Goal: Task Accomplishment & Management: Use online tool/utility

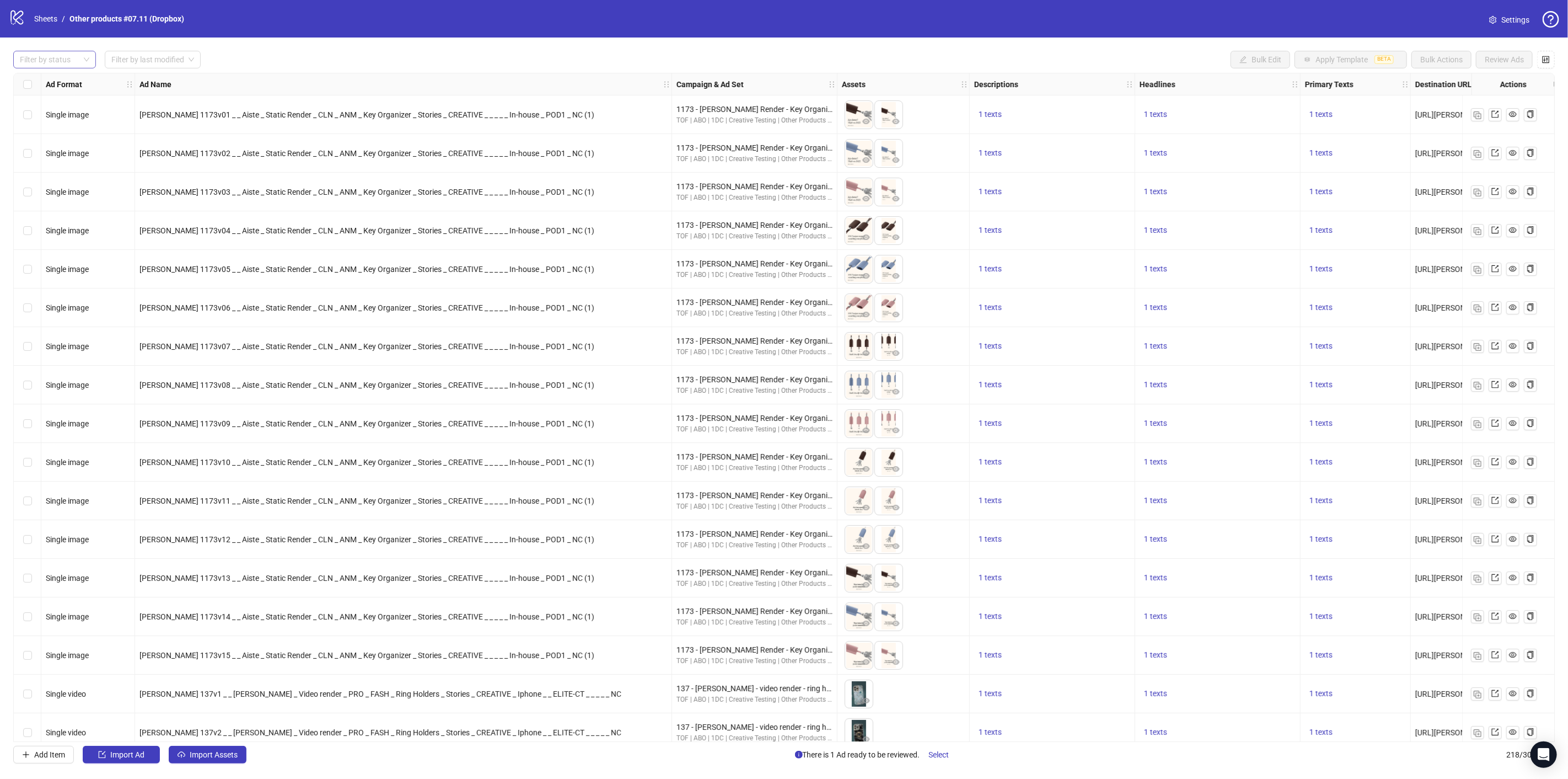
click at [57, 58] on div at bounding box center [49, 59] width 66 height 16
click at [49, 79] on div "Draft" at bounding box center [54, 81] width 65 height 12
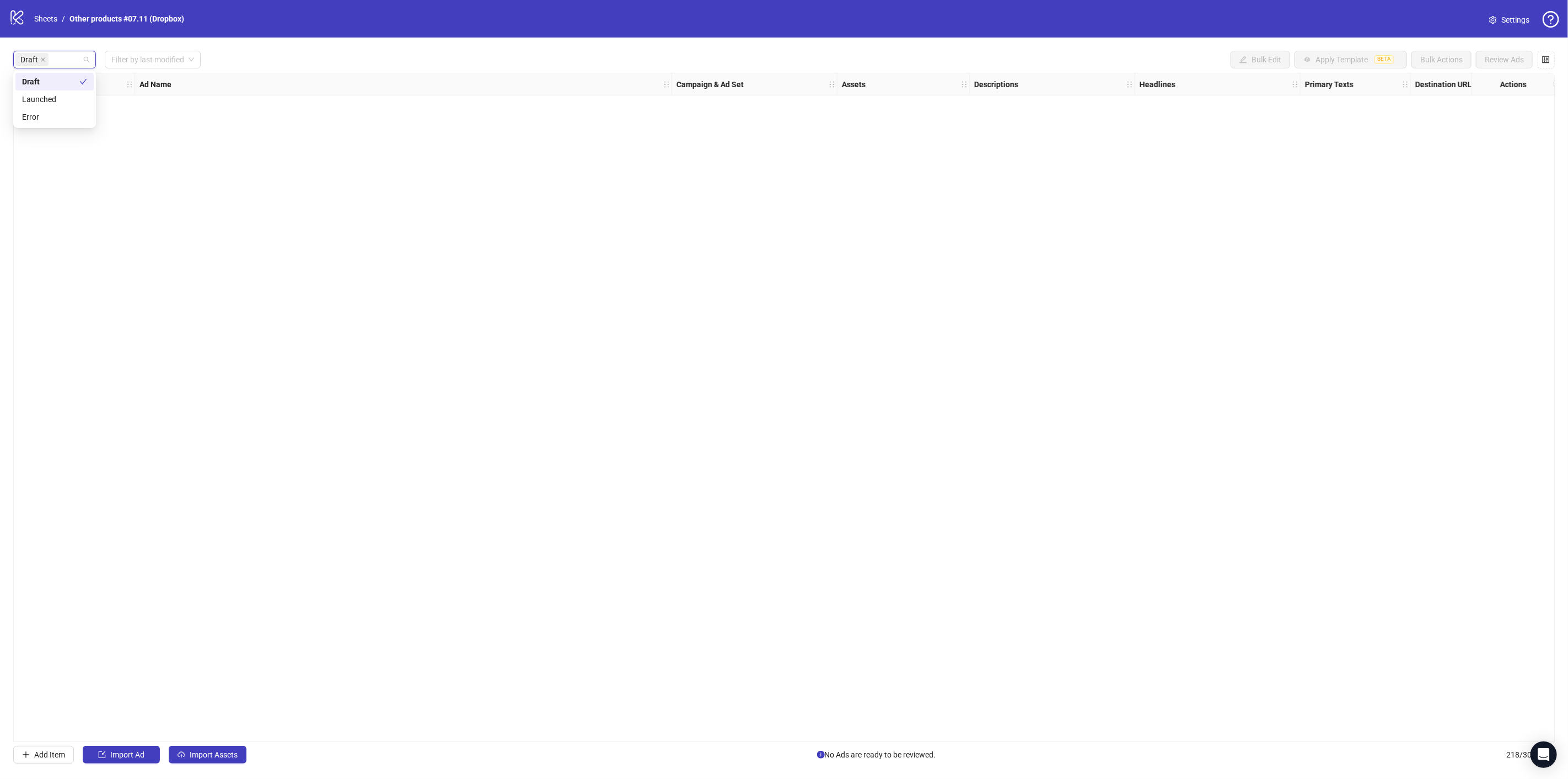
drag, startPoint x: 480, startPoint y: 69, endPoint x: 315, endPoint y: 386, distance: 357.4
click at [478, 74] on div "Draft Filter by last modified Bulk Edit Apply Template BETA Bulk Actions Review…" at bounding box center [784, 407] width 1568 height 739
click at [209, 757] on span "Import Assets" at bounding box center [214, 754] width 48 height 8
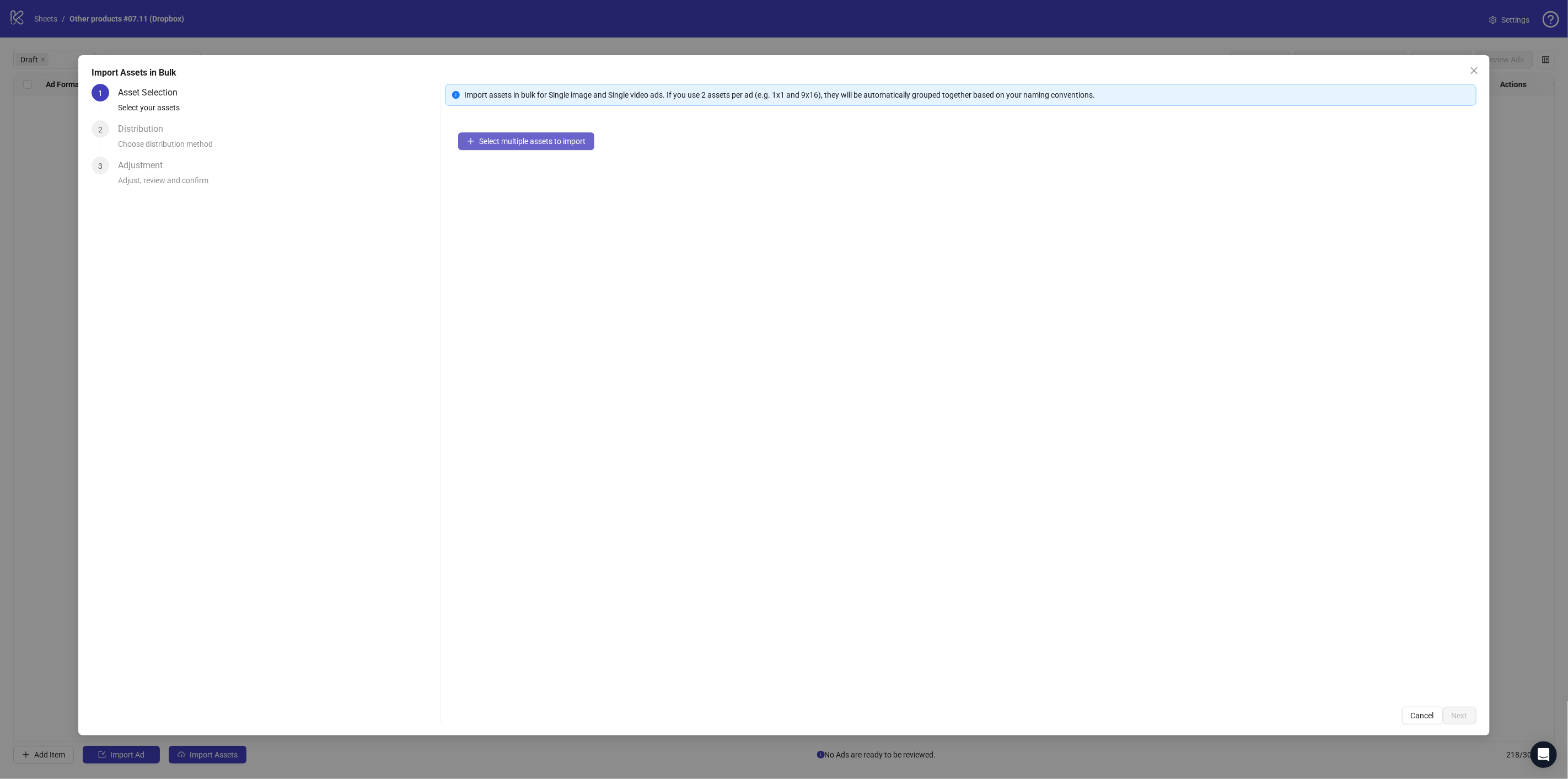
click at [552, 144] on span "Select multiple assets to import" at bounding box center [532, 141] width 106 height 8
click at [1460, 712] on span "Next" at bounding box center [1459, 715] width 16 height 8
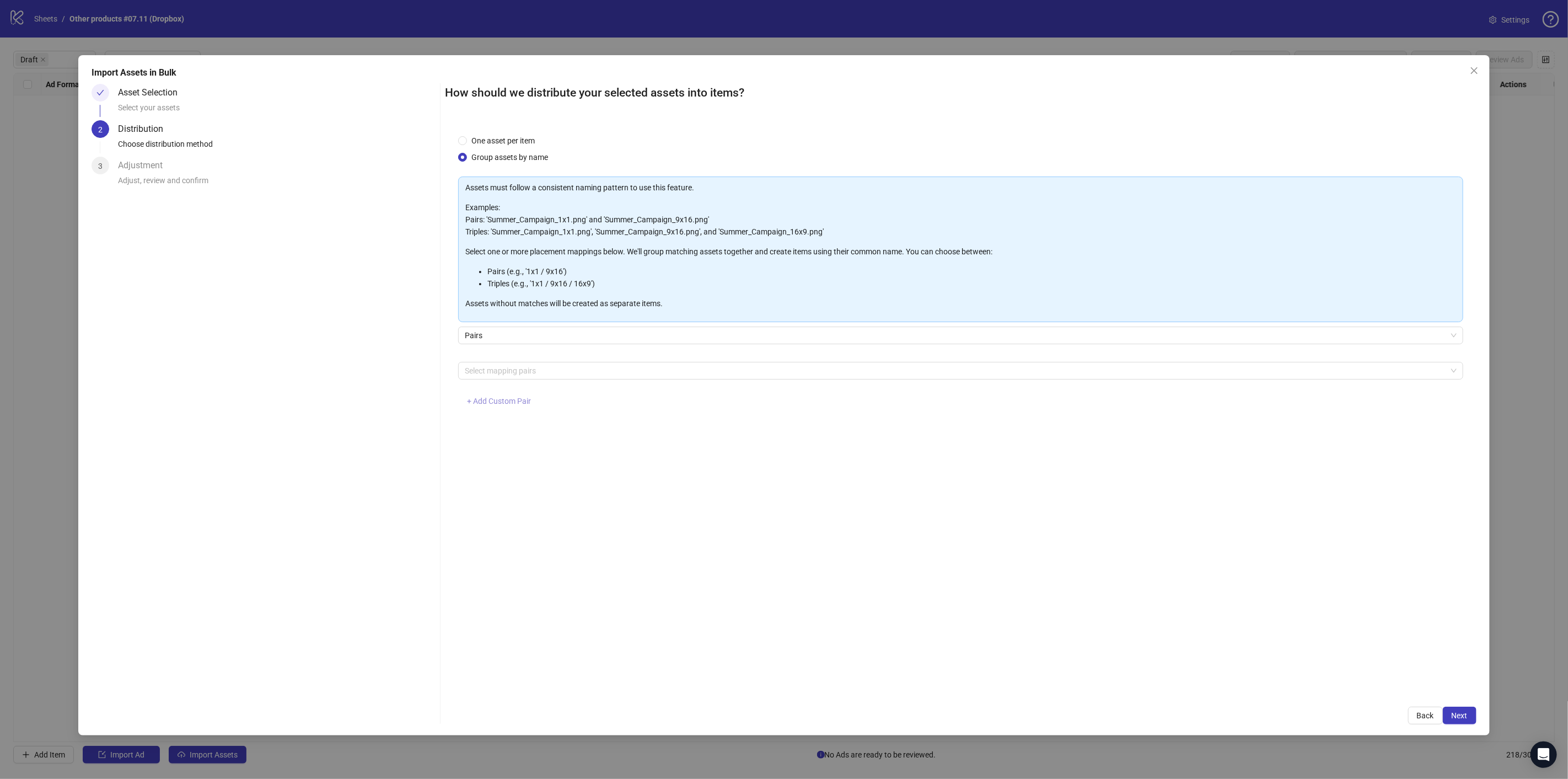
click at [501, 400] on span "+ Add Custom Pair" at bounding box center [499, 400] width 64 height 8
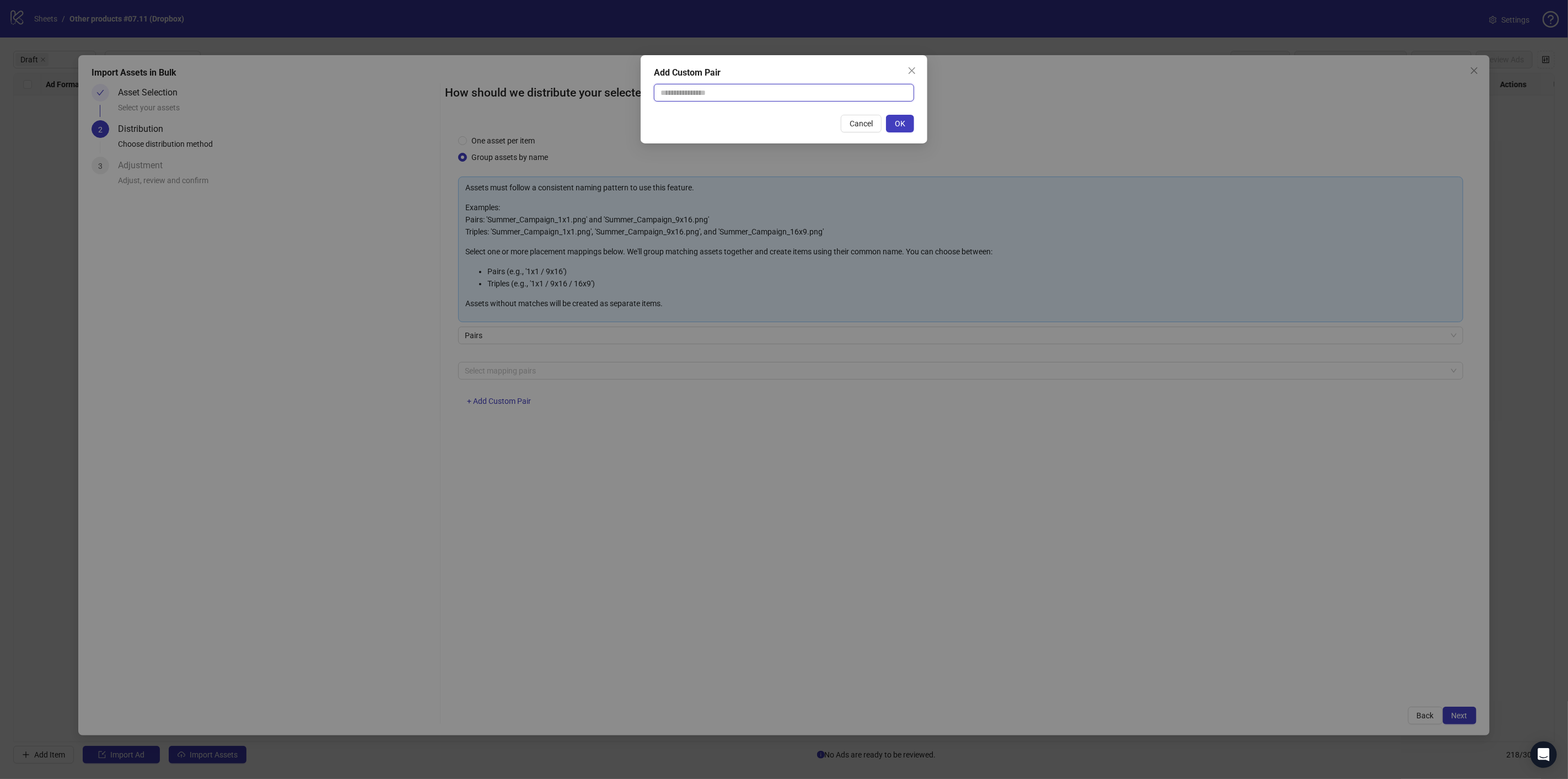
click at [696, 98] on input "text" at bounding box center [784, 92] width 260 height 18
type input "**********"
click at [892, 124] on button "OK" at bounding box center [900, 123] width 28 height 18
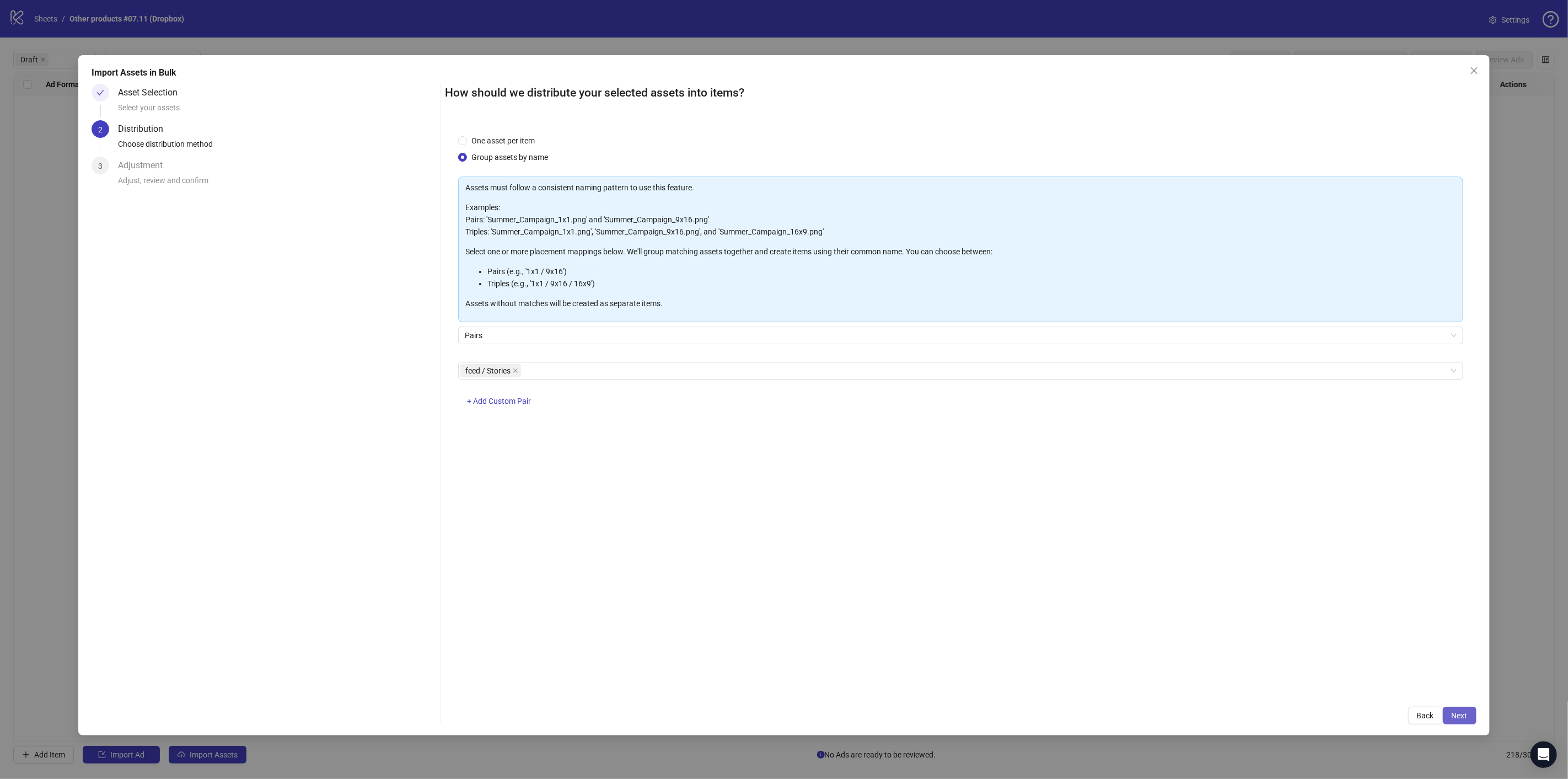
click at [1458, 715] on span "Next" at bounding box center [1459, 715] width 16 height 8
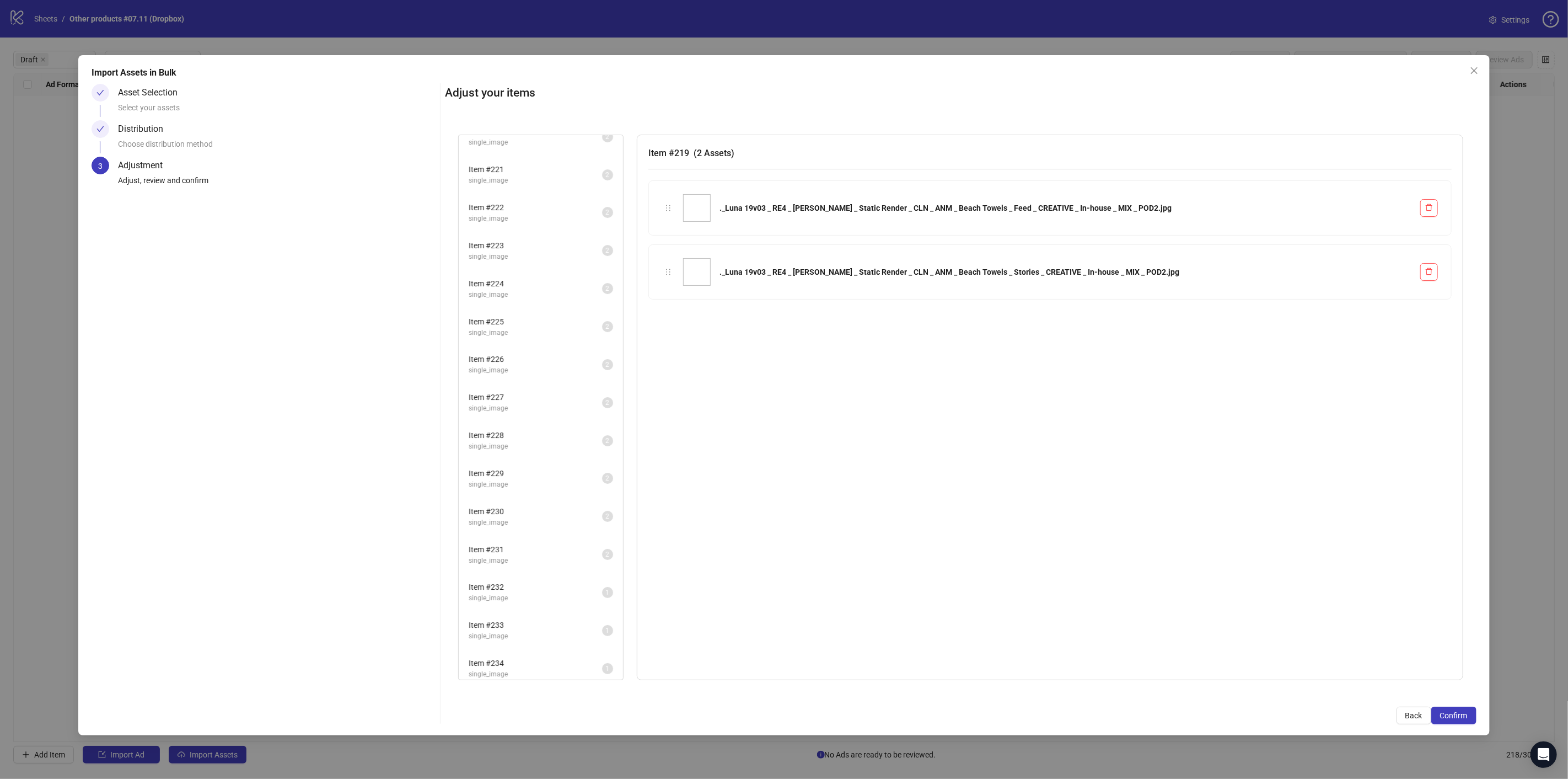
scroll to position [91, 0]
click at [1460, 712] on span "Confirm" at bounding box center [1453, 715] width 28 height 8
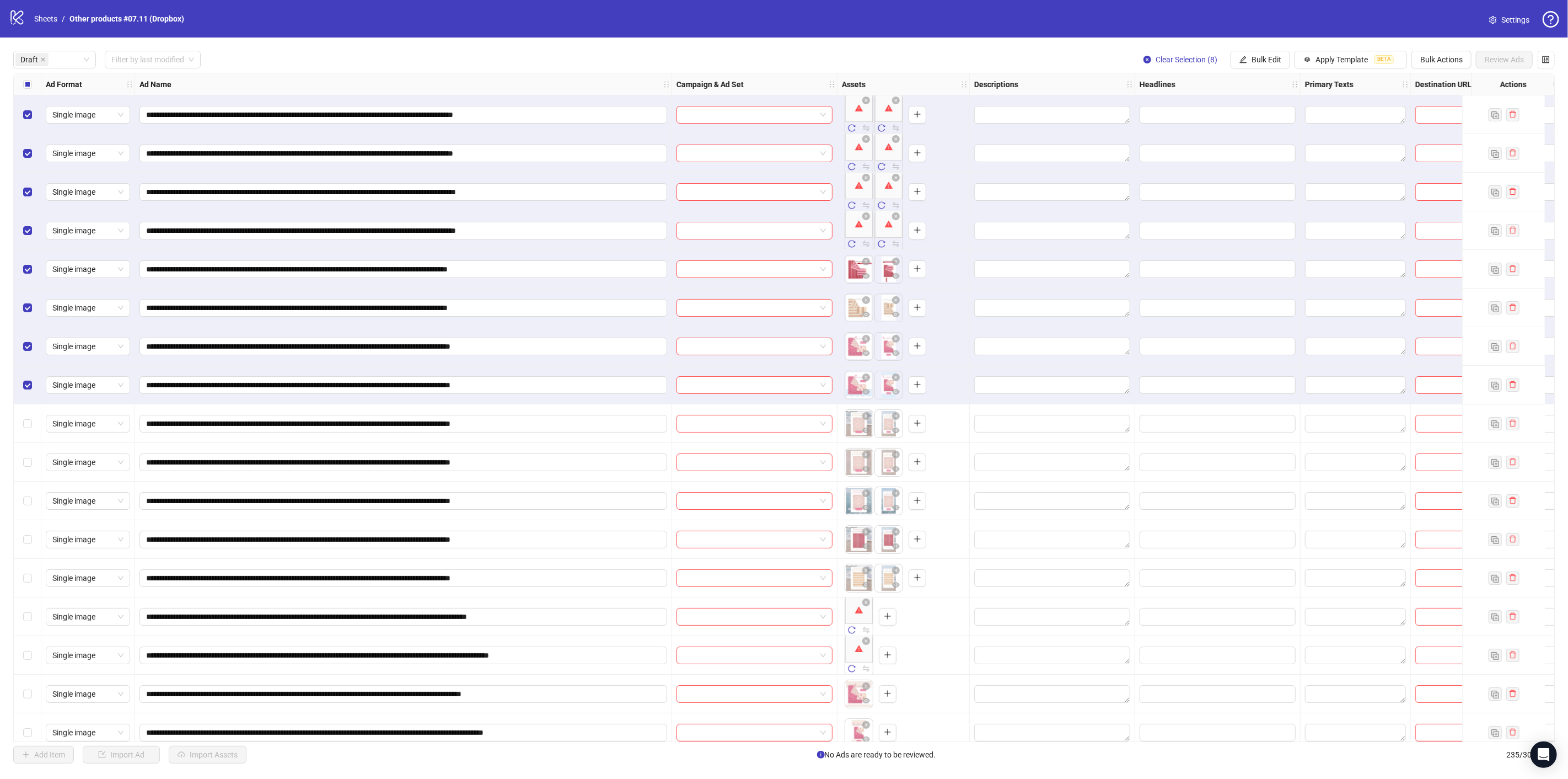
scroll to position [13, 0]
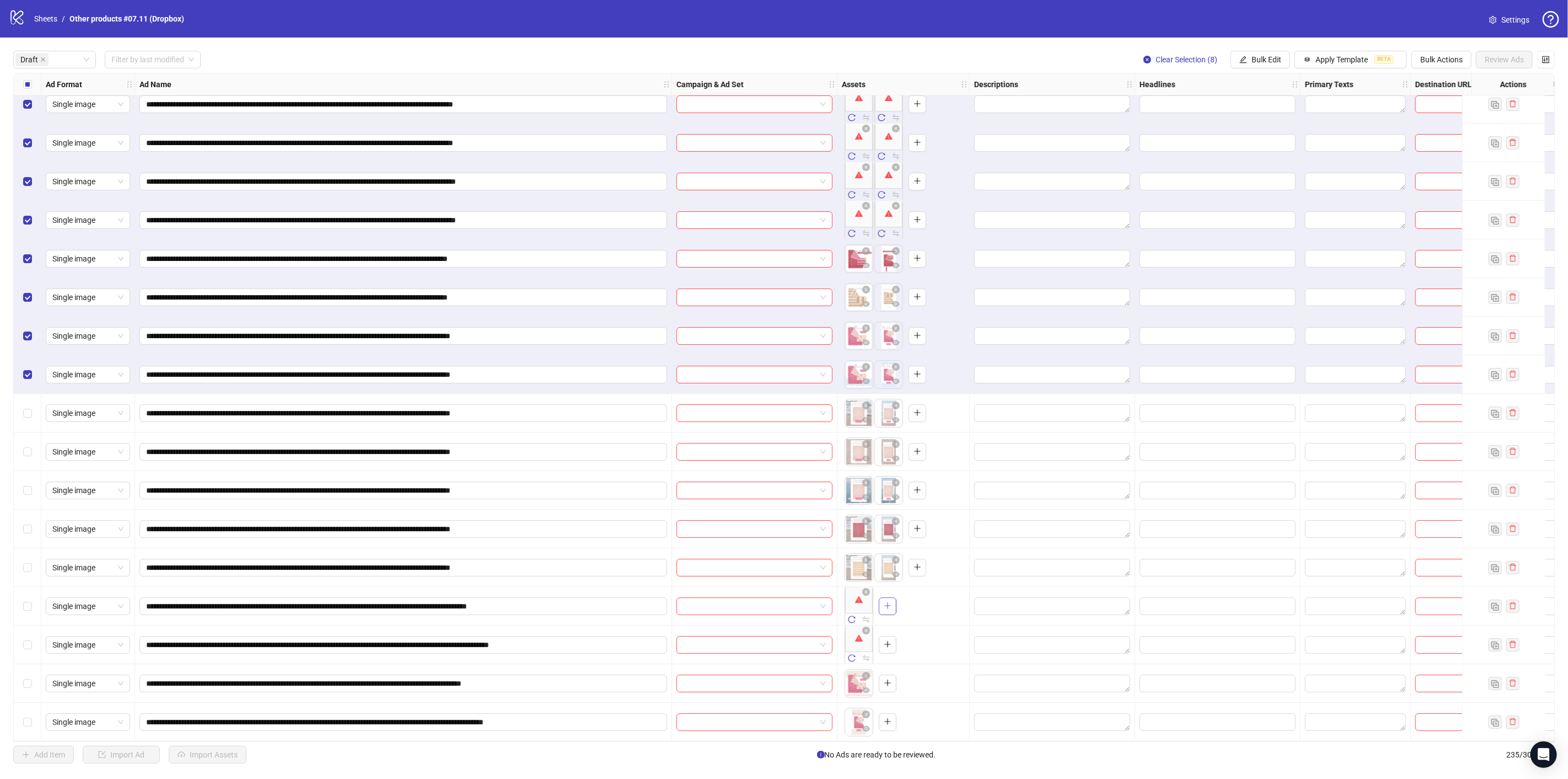
click at [886, 603] on icon "plus" at bounding box center [887, 605] width 8 height 8
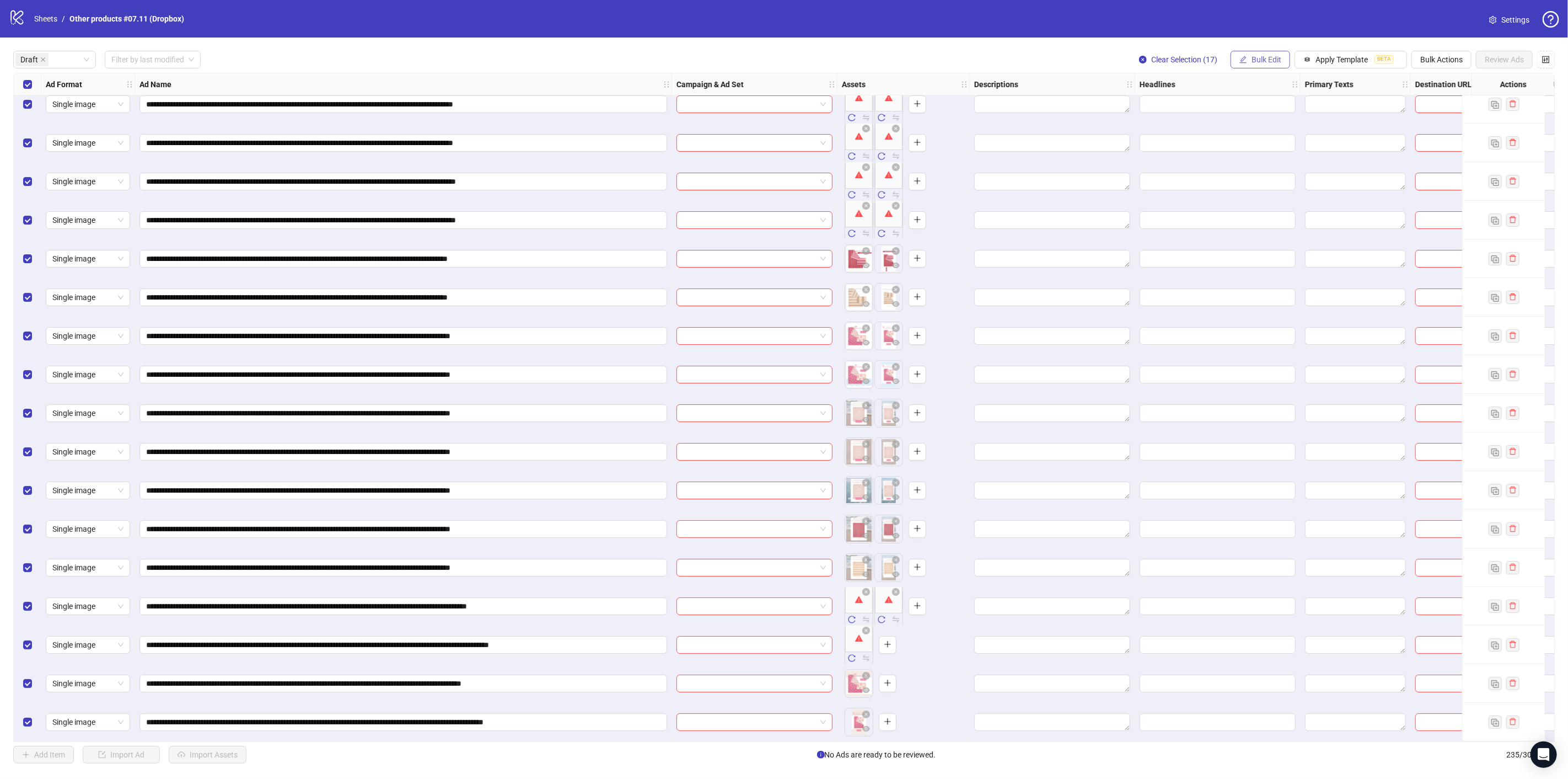
click at [1265, 55] on span "Bulk Edit" at bounding box center [1266, 59] width 30 height 8
click at [1434, 54] on button "Bulk Actions" at bounding box center [1441, 59] width 60 height 18
click at [1431, 79] on span "Delete" at bounding box center [1458, 81] width 76 height 12
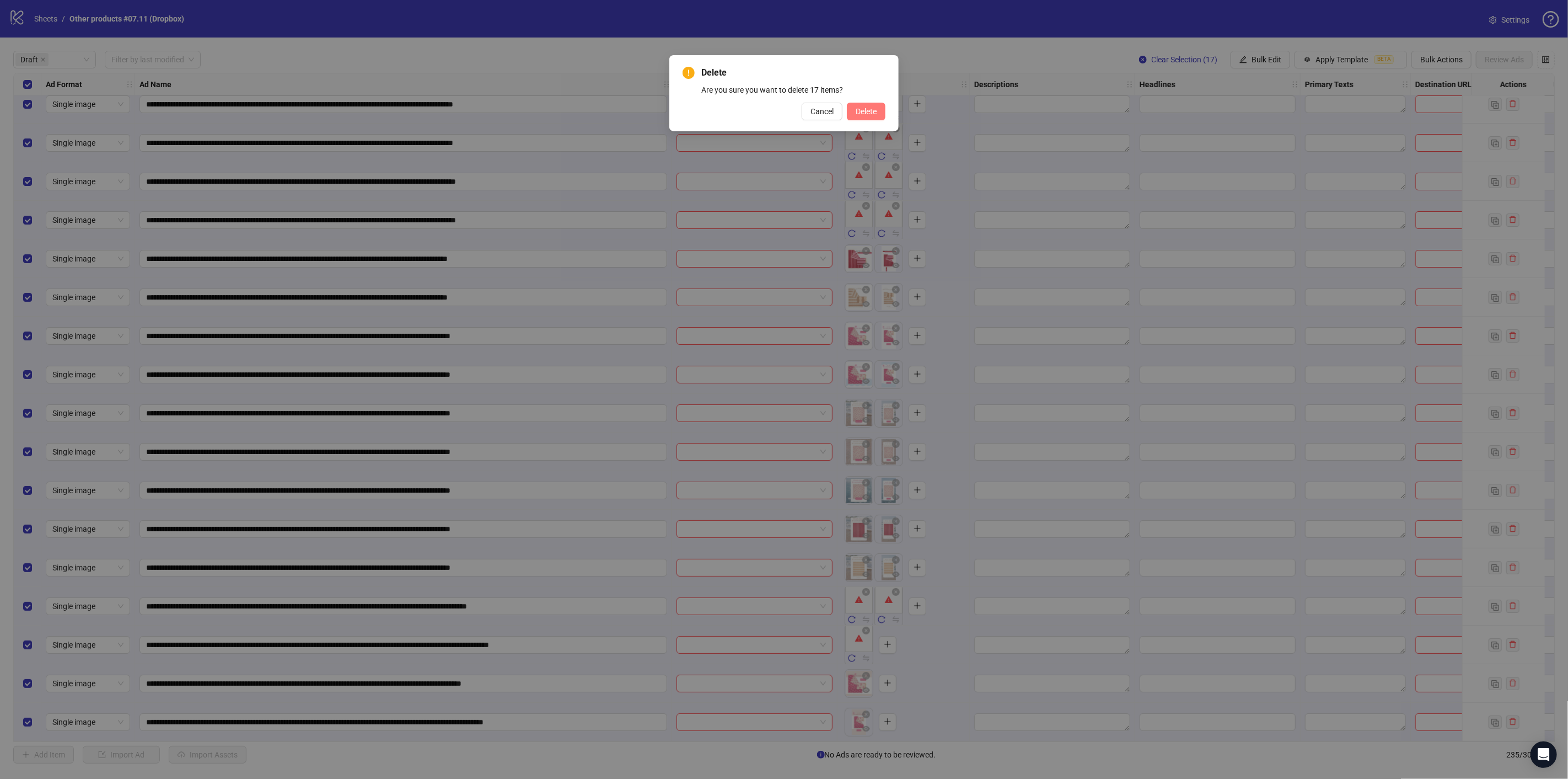
click at [864, 104] on button "Delete" at bounding box center [866, 111] width 39 height 18
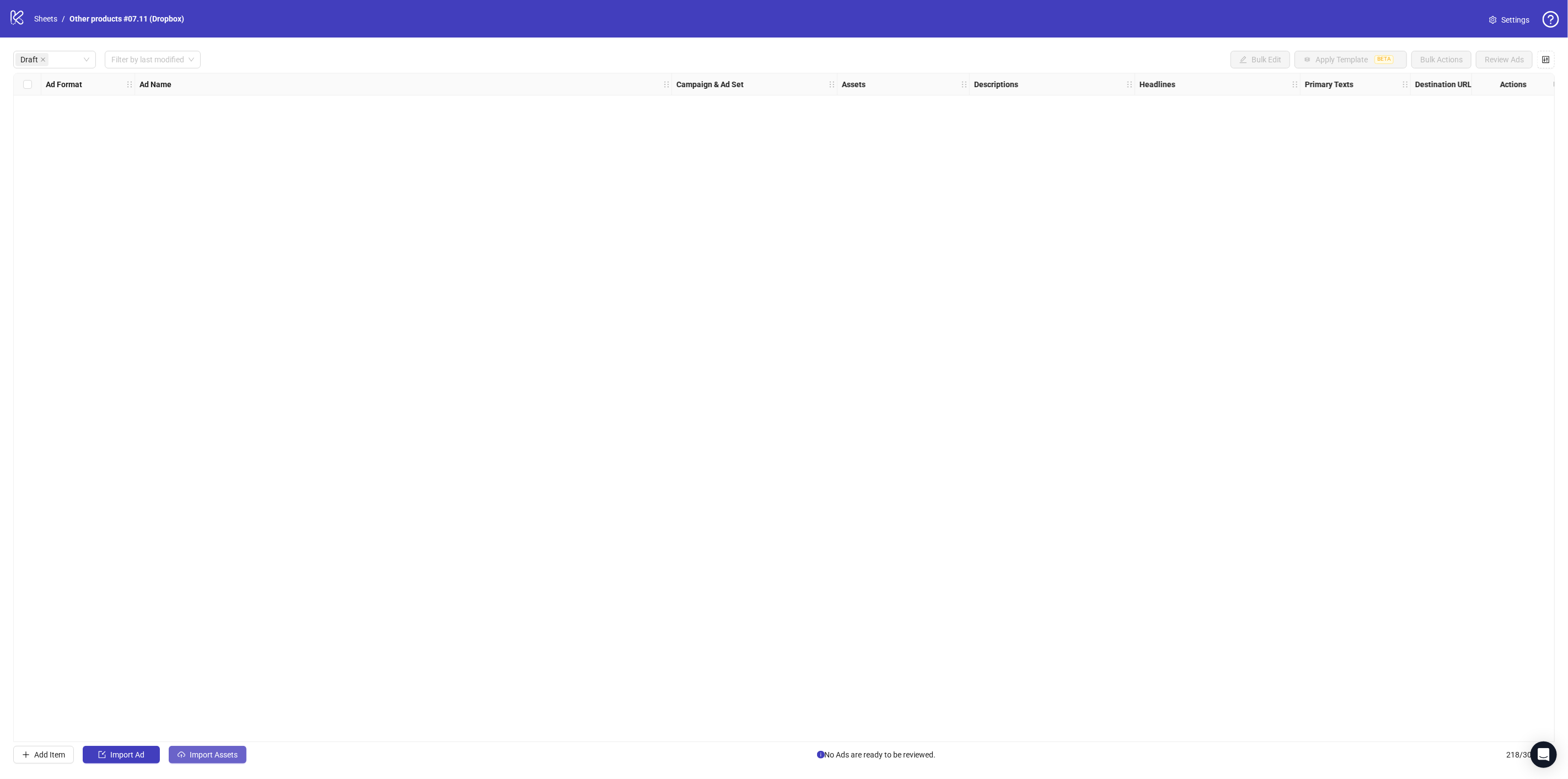
click at [208, 750] on span "Import Assets" at bounding box center [214, 754] width 48 height 8
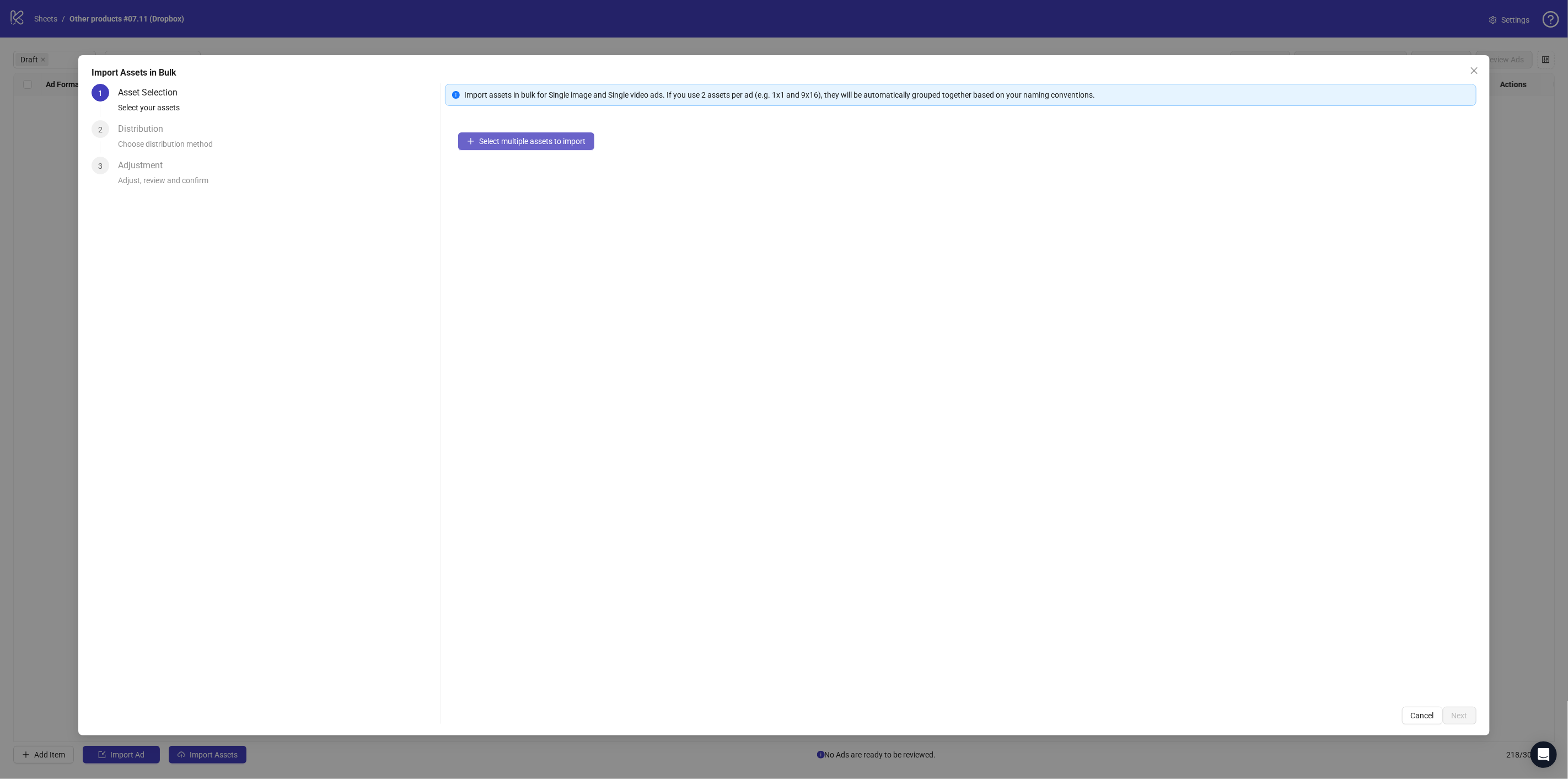
click at [492, 142] on span "Select multiple assets to import" at bounding box center [532, 141] width 106 height 8
click at [1468, 719] on button "Next" at bounding box center [1460, 715] width 34 height 18
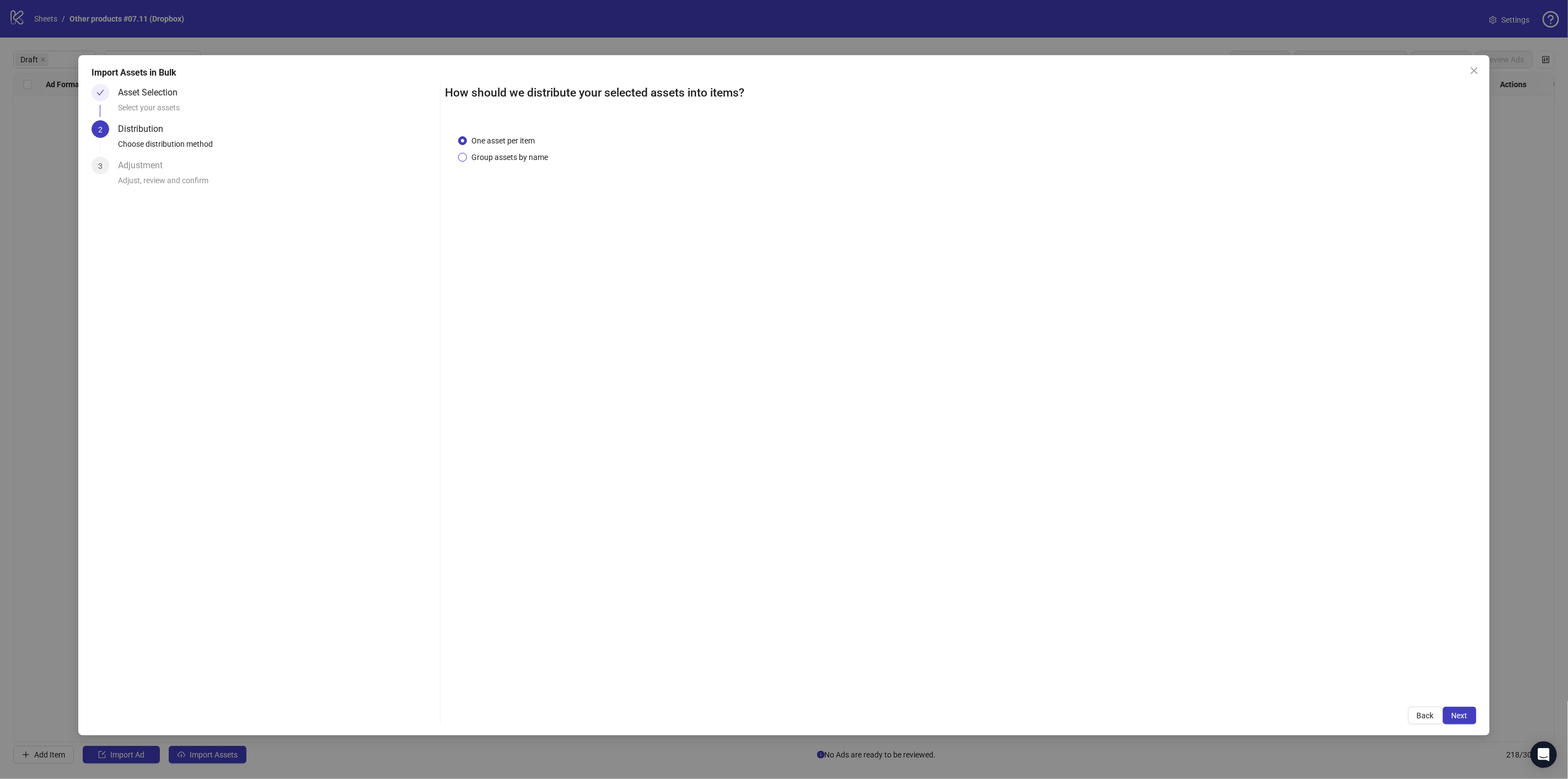
click at [468, 156] on span "Group assets by name" at bounding box center [509, 157] width 86 height 12
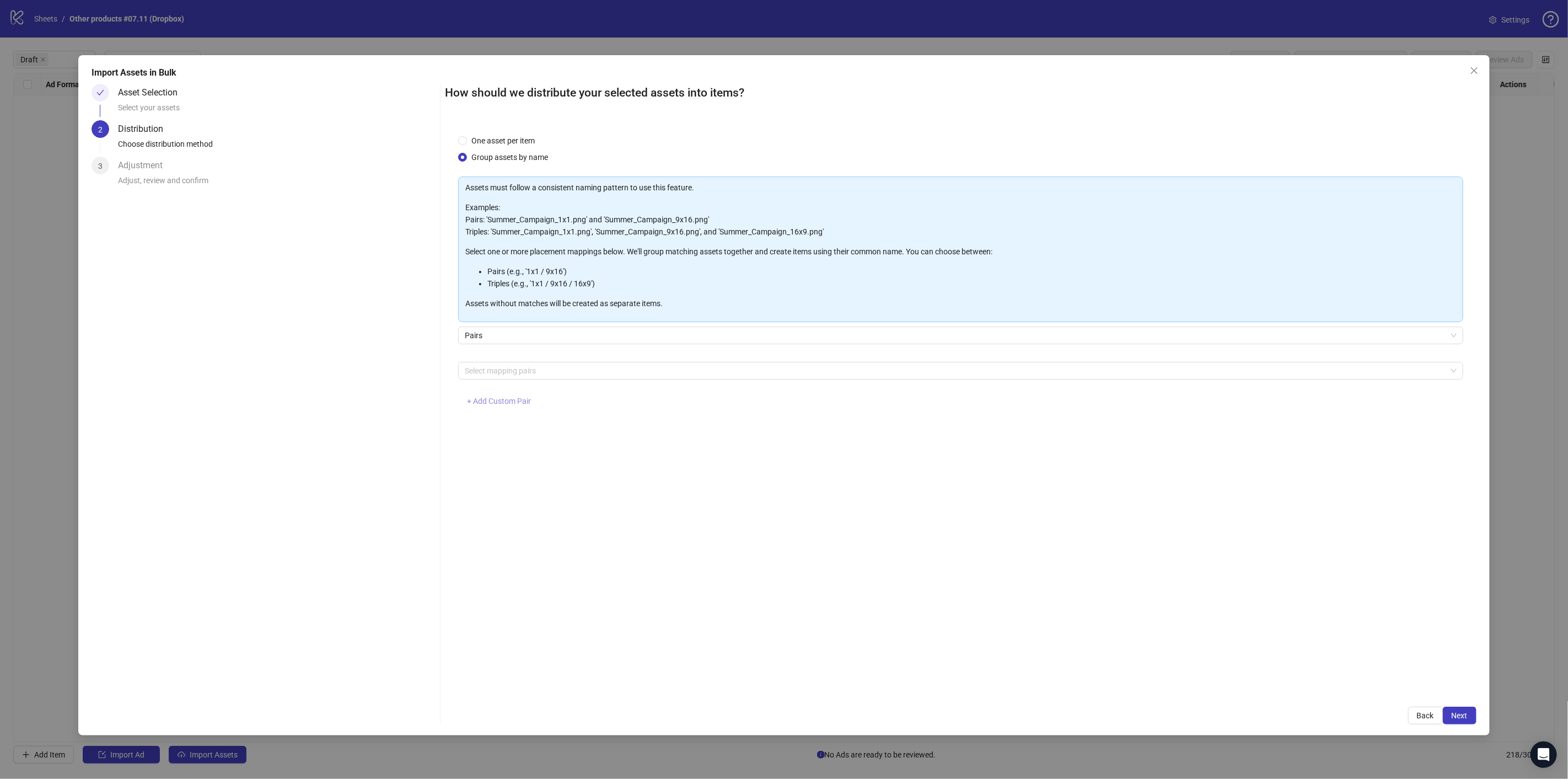
click at [515, 398] on span "+ Add Custom Pair" at bounding box center [499, 400] width 64 height 8
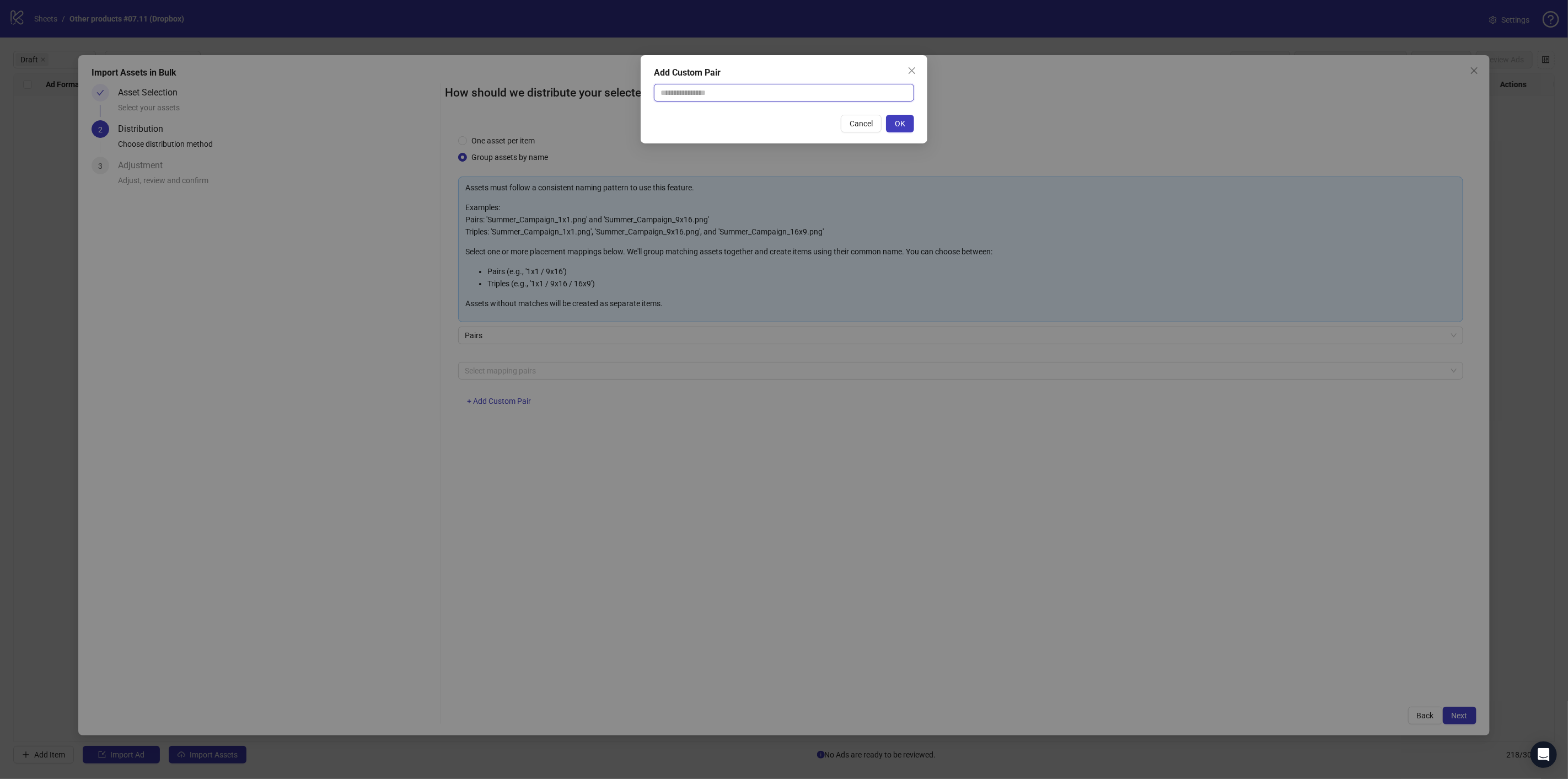
drag, startPoint x: 770, startPoint y: 91, endPoint x: 762, endPoint y: 101, distance: 12.8
click at [770, 91] on input "text" at bounding box center [784, 92] width 260 height 18
type input "**********"
click at [902, 122] on span "OK" at bounding box center [900, 123] width 11 height 8
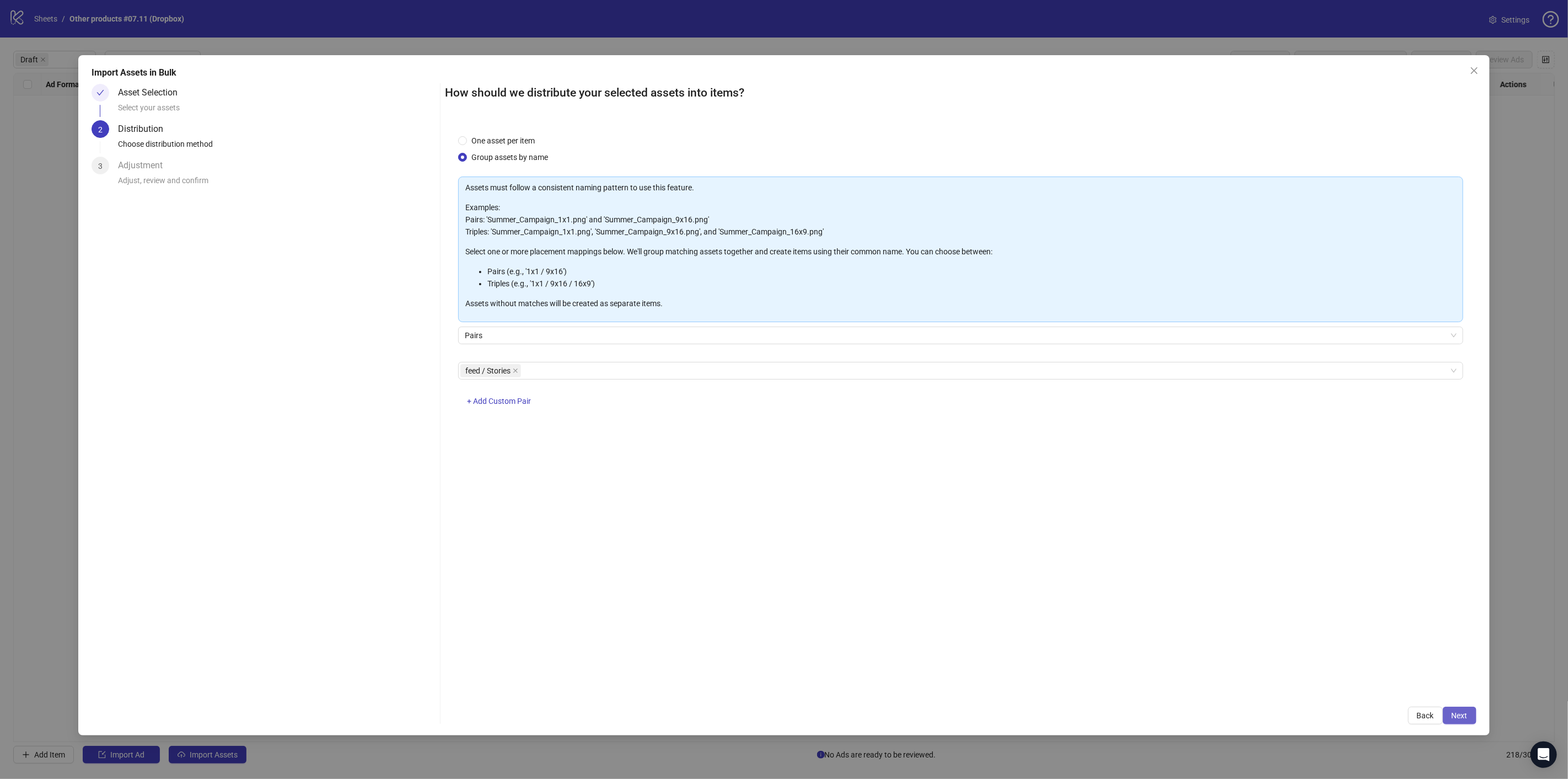
click at [1458, 711] on span "Next" at bounding box center [1459, 715] width 16 height 8
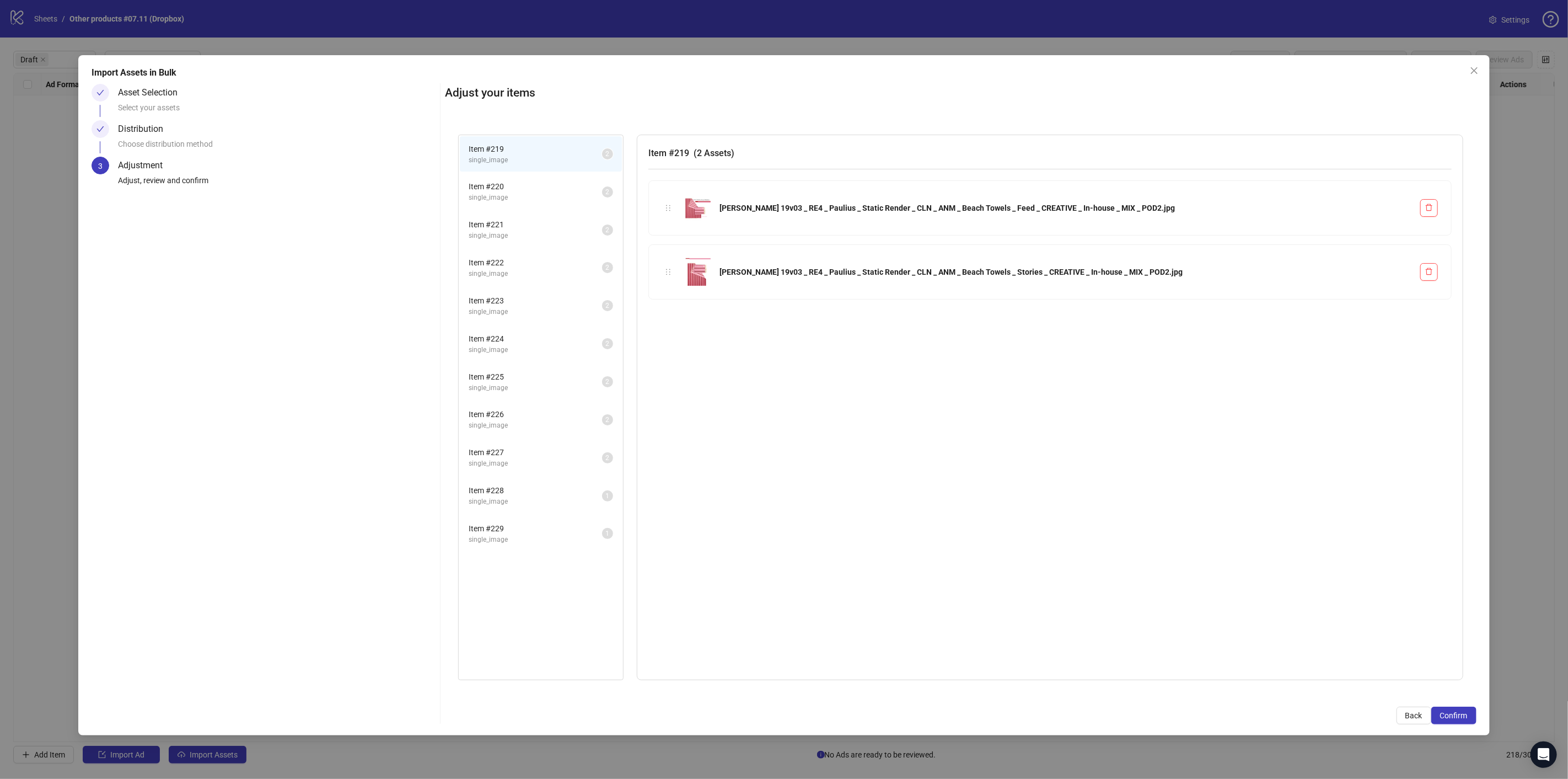
drag, startPoint x: 1457, startPoint y: 712, endPoint x: 1156, endPoint y: 733, distance: 301.7
click at [1456, 712] on span "Confirm" at bounding box center [1453, 715] width 28 height 8
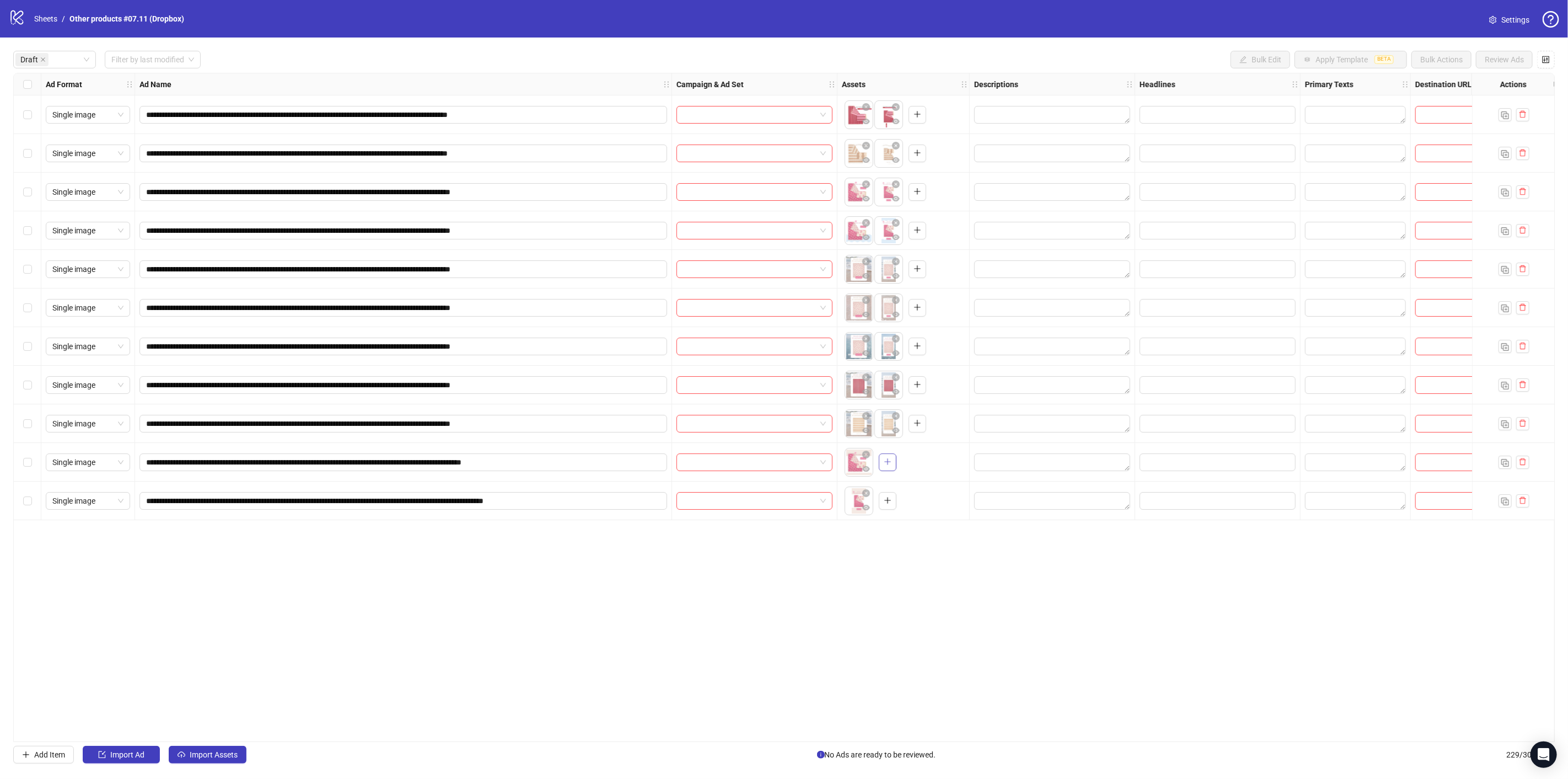
click at [886, 459] on icon "plus" at bounding box center [887, 461] width 8 height 8
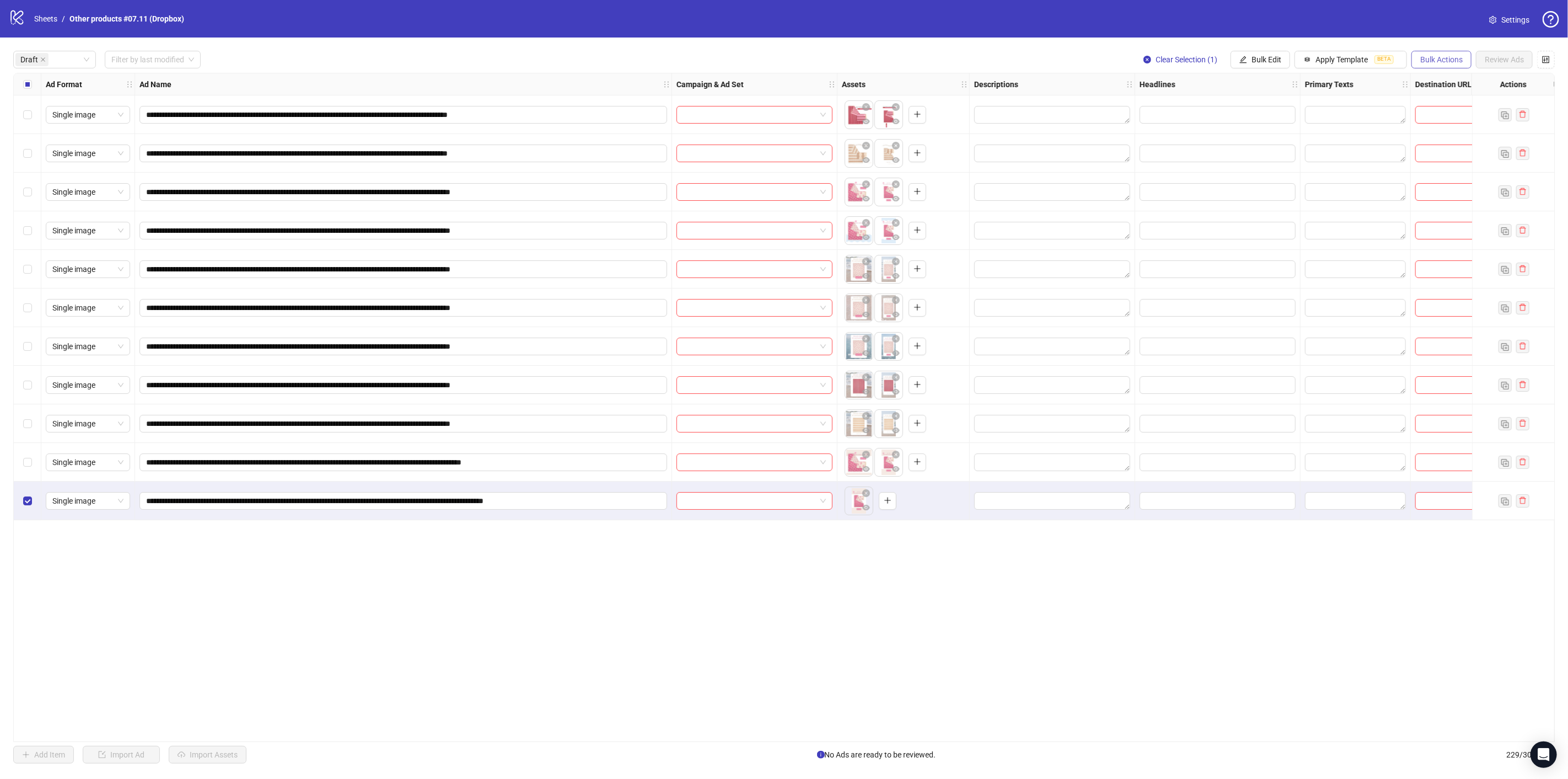
click at [1436, 62] on span "Bulk Actions" at bounding box center [1441, 59] width 42 height 8
click at [1427, 83] on span "Delete" at bounding box center [1458, 81] width 76 height 12
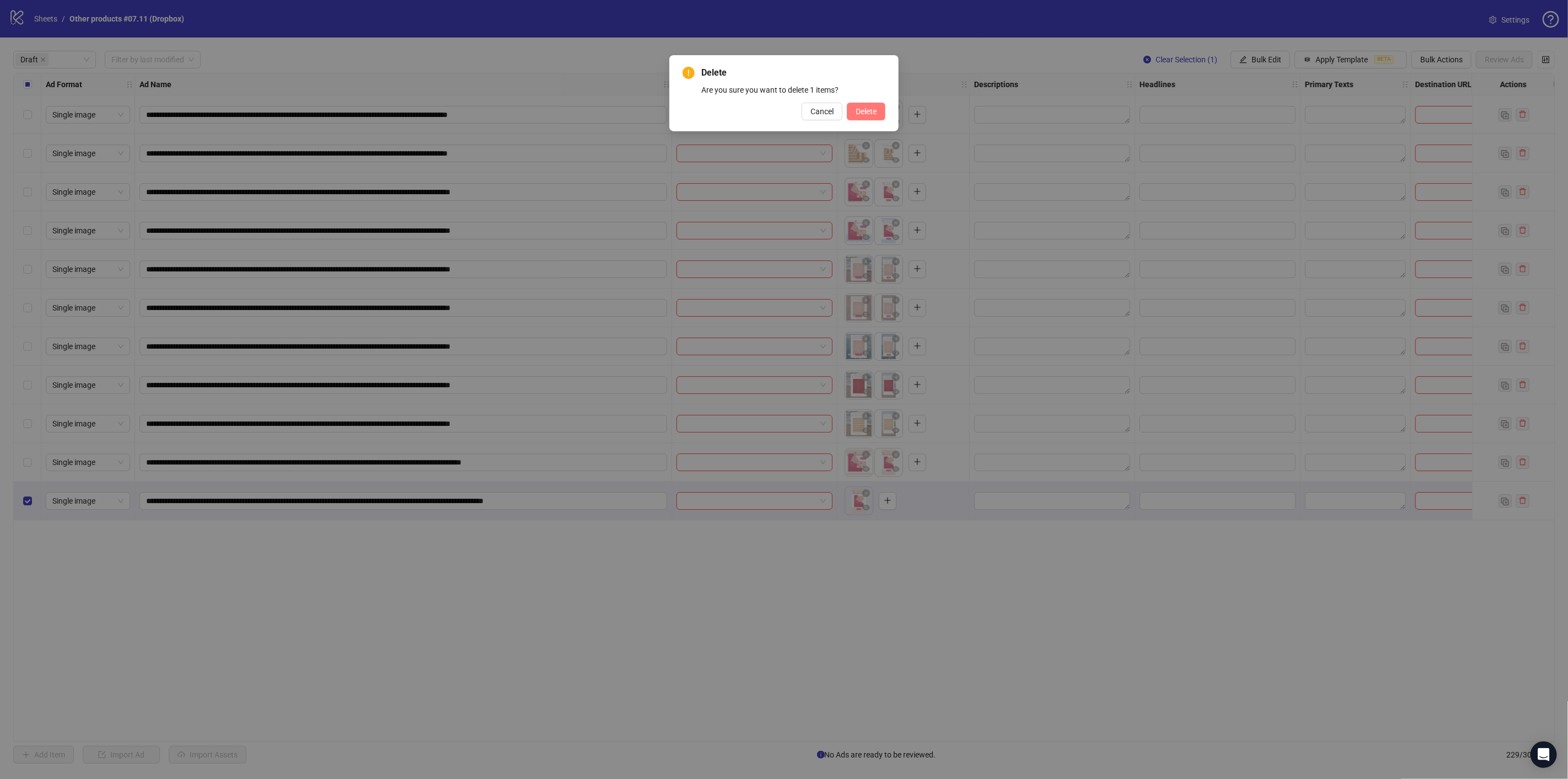
click at [876, 115] on span "Delete" at bounding box center [866, 111] width 21 height 8
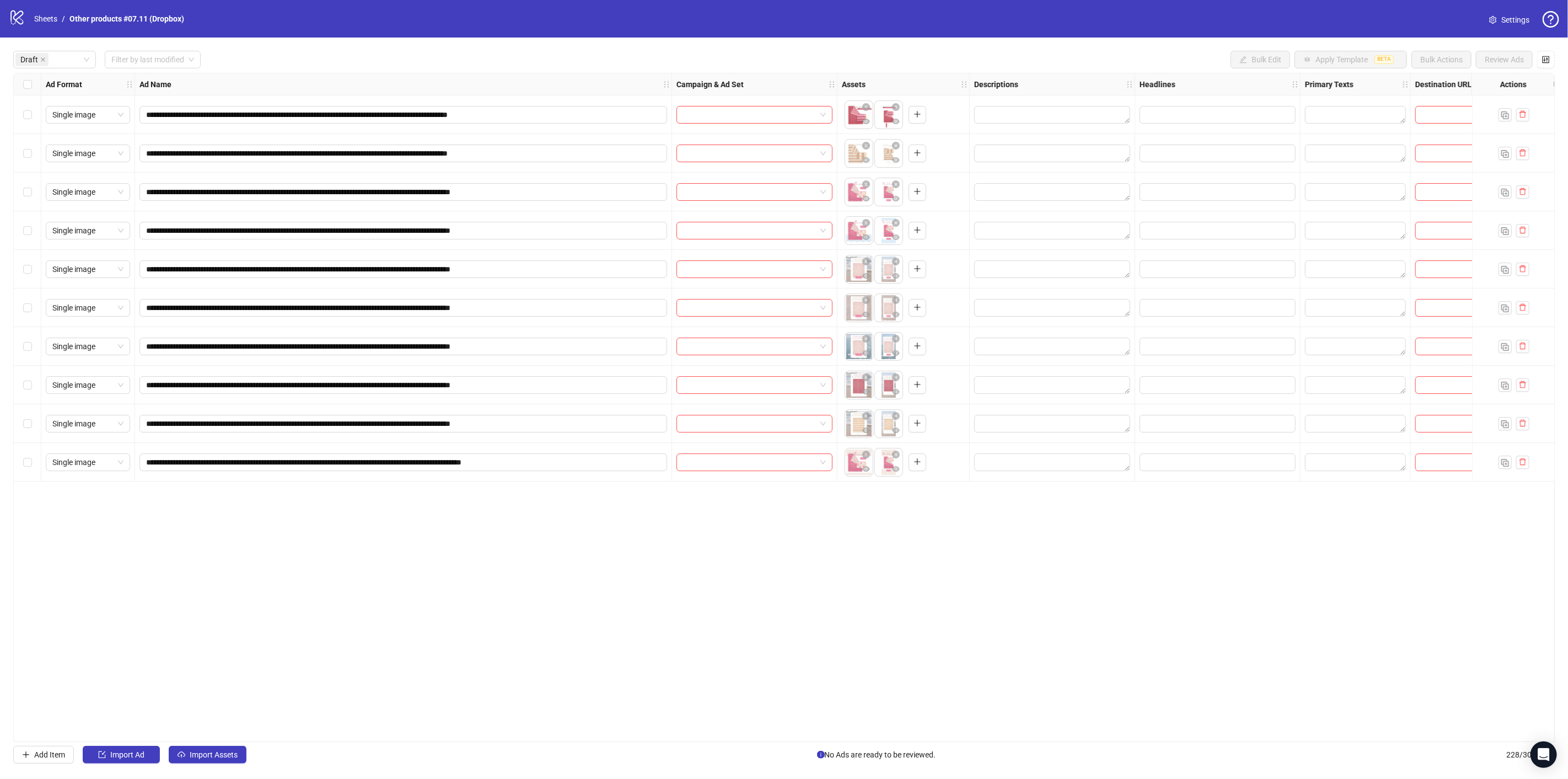
drag, startPoint x: 307, startPoint y: 502, endPoint x: 303, endPoint y: 497, distance: 6.4
click at [306, 500] on div "**********" at bounding box center [784, 407] width 1541 height 669
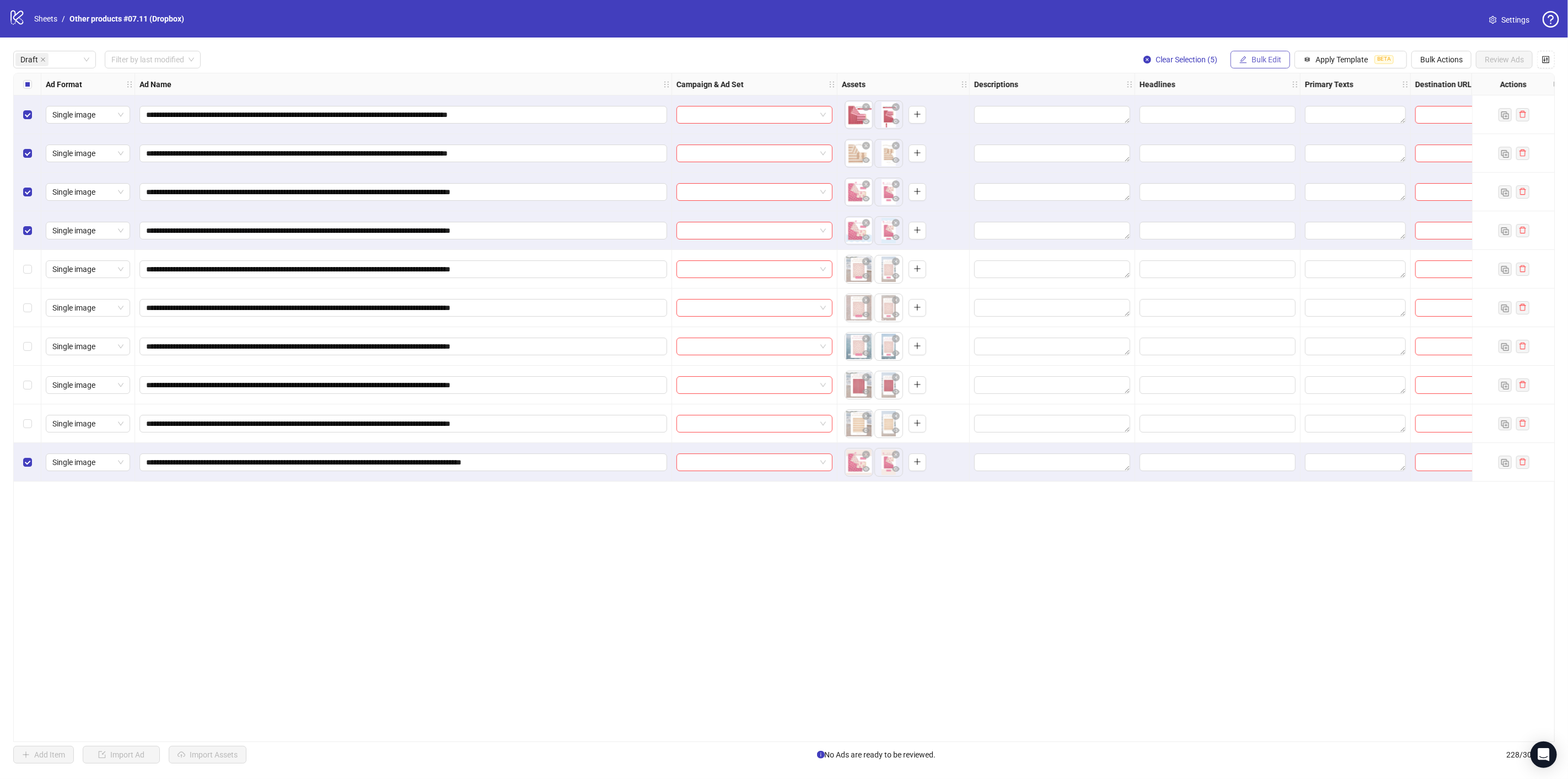
click at [1270, 59] on span "Bulk Edit" at bounding box center [1266, 59] width 30 height 8
click at [1274, 112] on span "Campaign & Ad Set" at bounding box center [1272, 117] width 66 height 12
click at [1281, 104] on input "search" at bounding box center [1226, 107] width 142 height 16
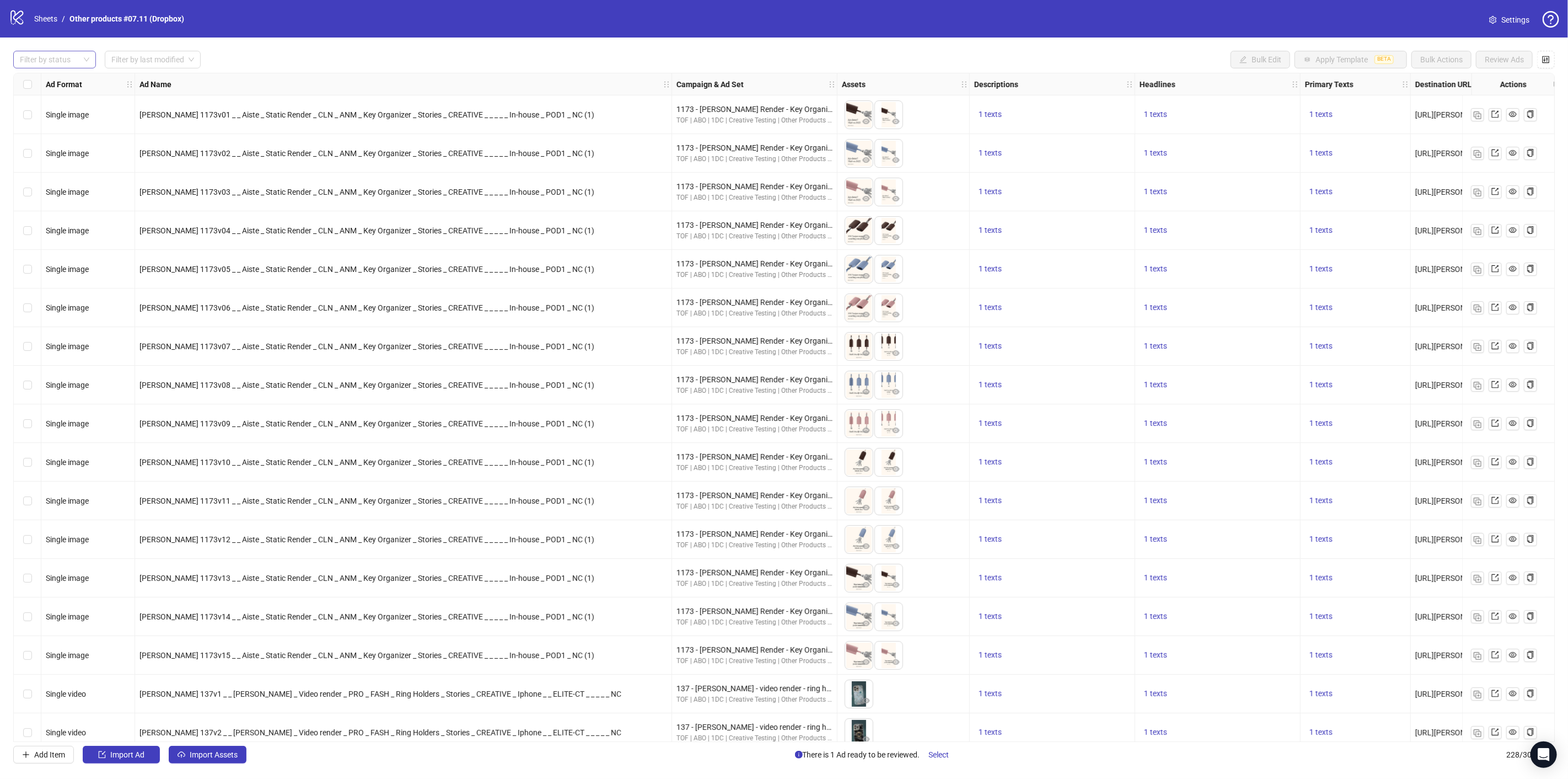
drag, startPoint x: 52, startPoint y: 56, endPoint x: 51, endPoint y: 63, distance: 7.1
click at [52, 56] on div at bounding box center [49, 59] width 66 height 16
click at [51, 83] on div "Draft" at bounding box center [54, 81] width 65 height 12
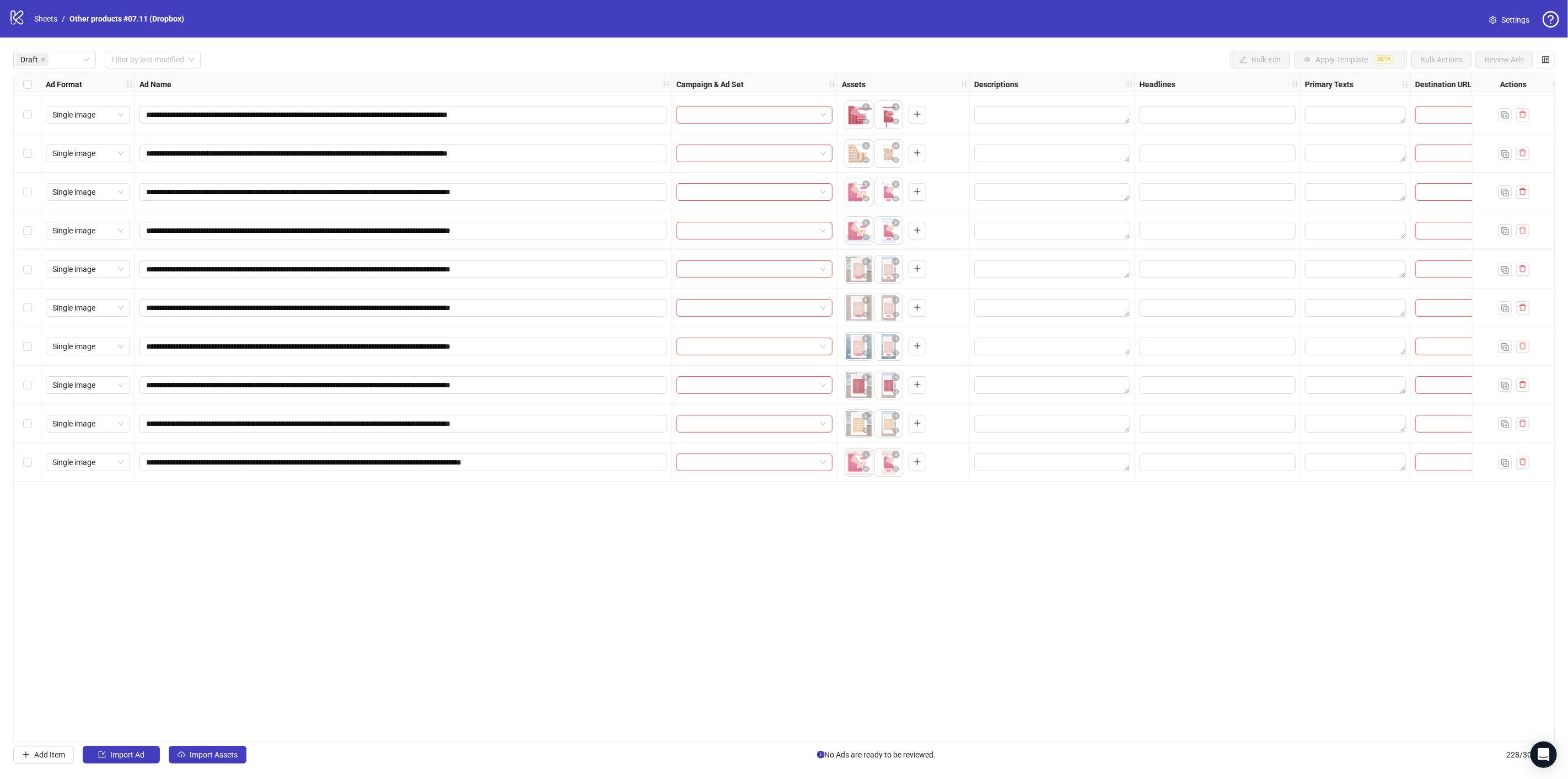
click at [253, 53] on div "Draft Filter by last modified Bulk Edit Apply Template BETA Bulk Actions Review…" at bounding box center [784, 59] width 1541 height 18
click at [26, 109] on label "Select row 1" at bounding box center [28, 115] width 8 height 12
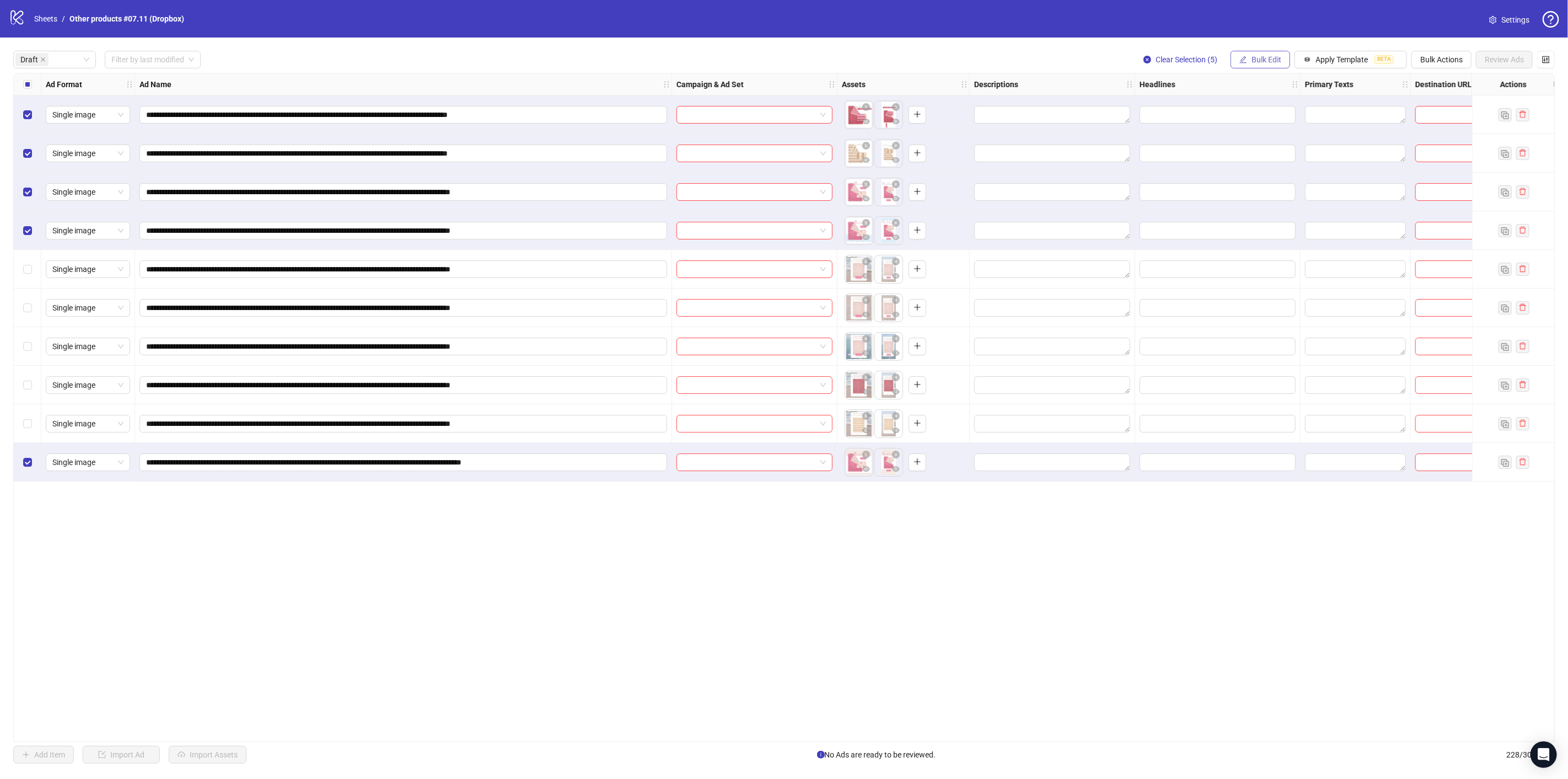
click at [1278, 61] on span "Bulk Edit" at bounding box center [1266, 59] width 30 height 8
click at [1263, 111] on span "Campaign & Ad Set" at bounding box center [1272, 117] width 66 height 12
click at [1295, 105] on input "search" at bounding box center [1226, 107] width 142 height 16
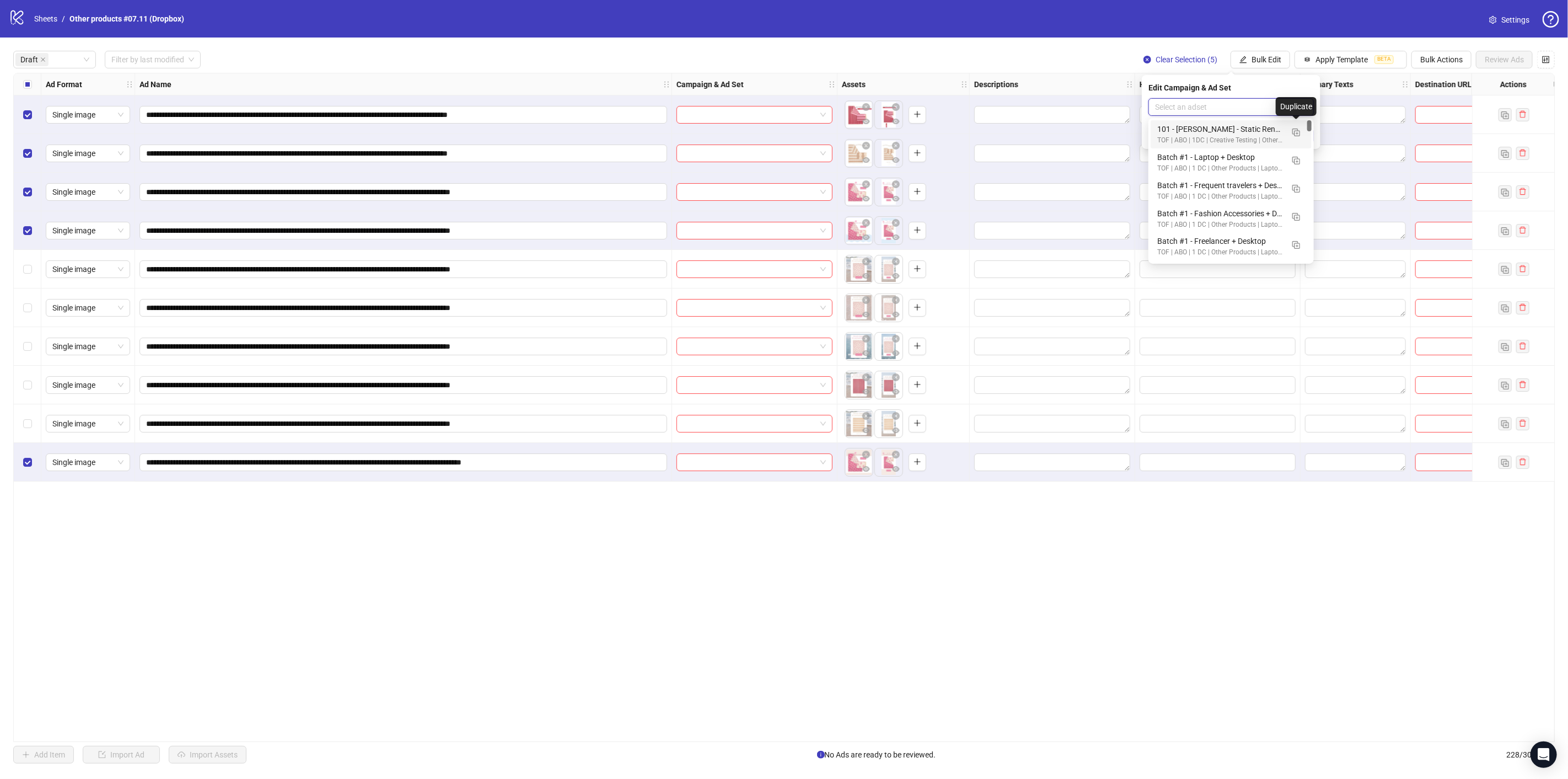
click at [1244, 132] on div "101 - Luna - Static Render - Beach Blanket - POD2 2025.08.31" at bounding box center [1220, 129] width 126 height 12
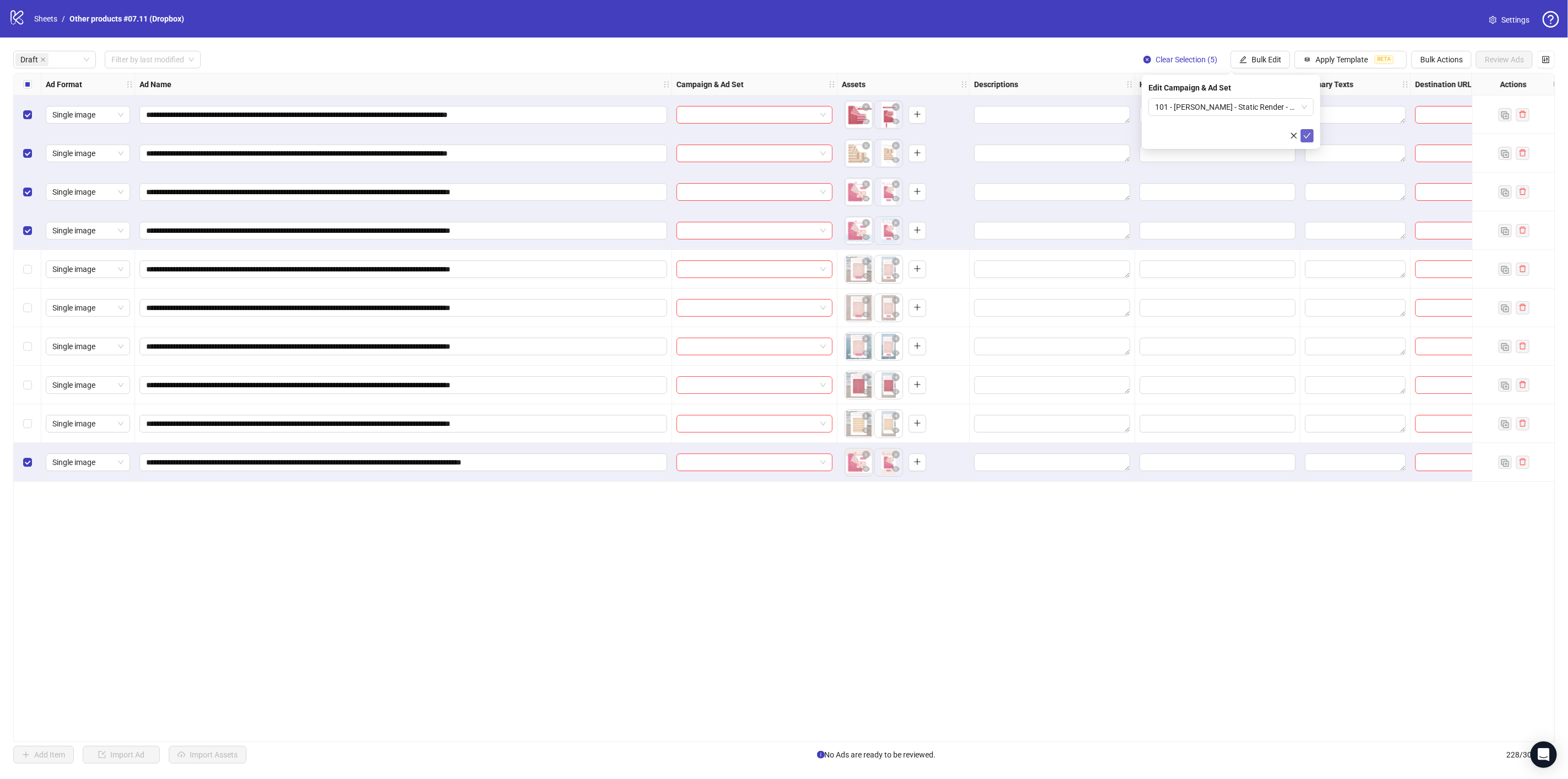
click at [1308, 134] on icon "check" at bounding box center [1307, 135] width 8 height 8
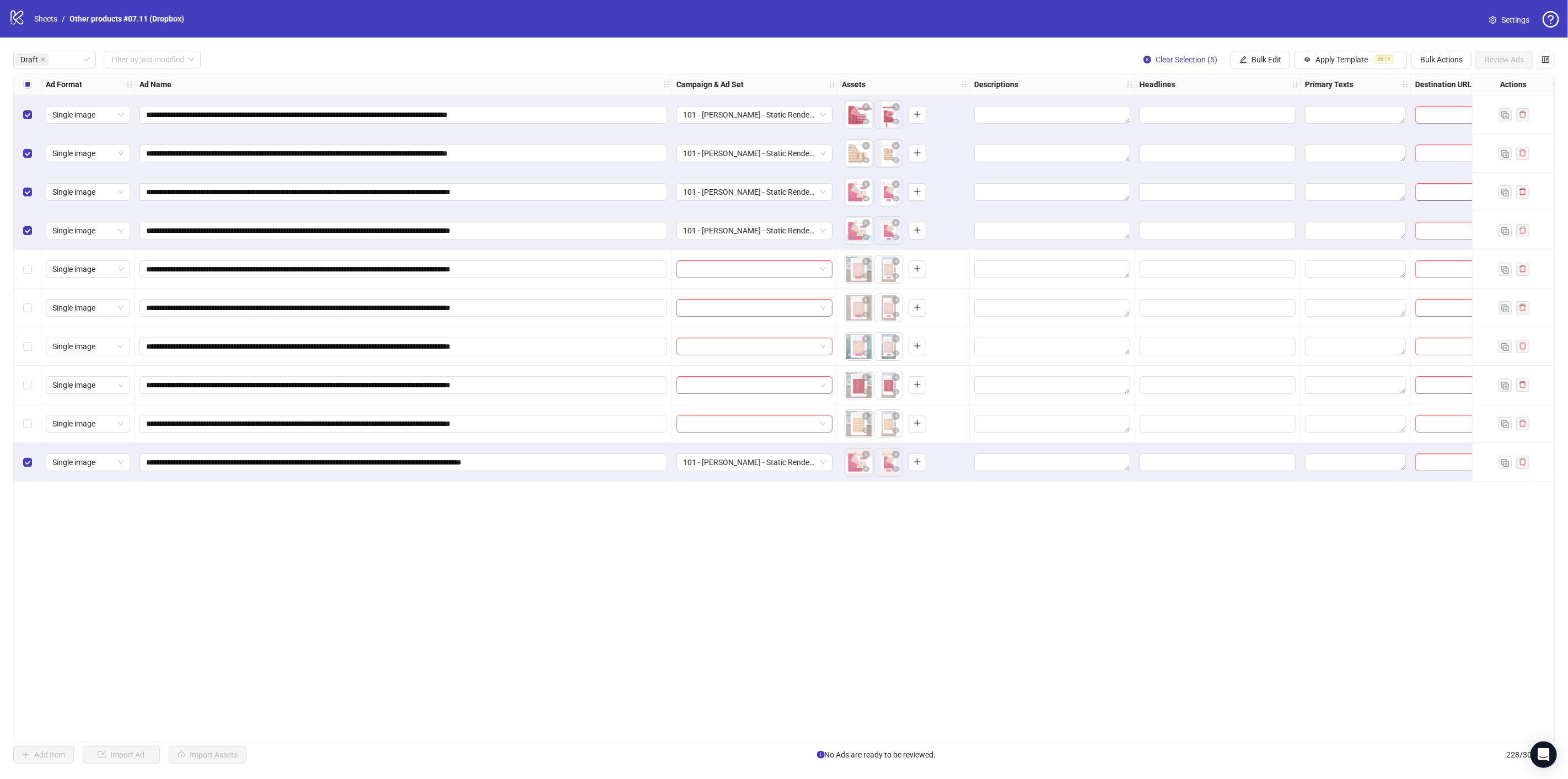
click at [25, 79] on label "Select all rows" at bounding box center [28, 84] width 8 height 12
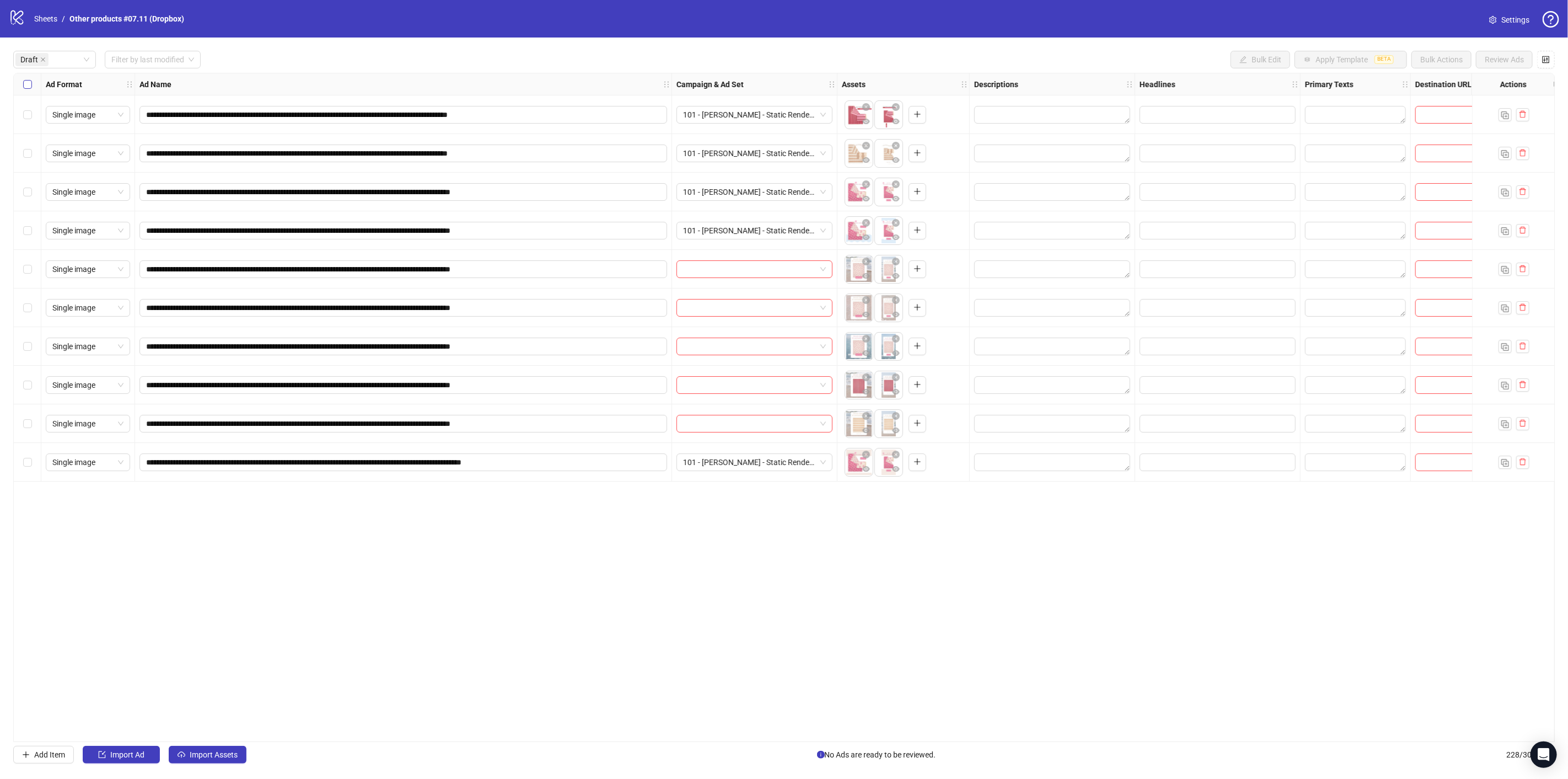
click at [25, 79] on label "Select all rows" at bounding box center [28, 84] width 8 height 12
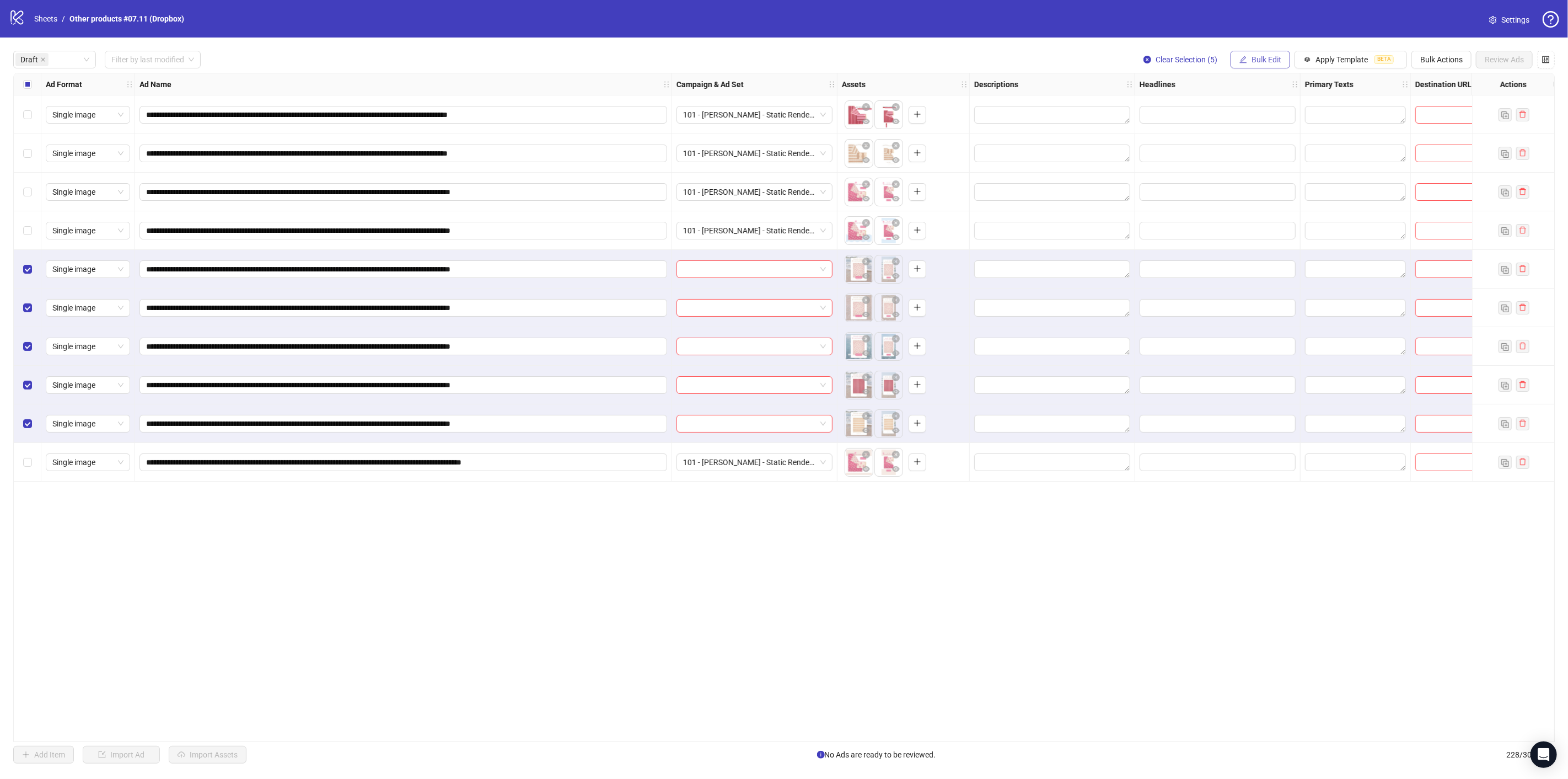
click at [1282, 59] on button "Bulk Edit" at bounding box center [1260, 59] width 59 height 18
click at [1285, 112] on span "Campaign & Ad Set" at bounding box center [1272, 117] width 66 height 12
click at [1283, 106] on input "search" at bounding box center [1226, 107] width 142 height 16
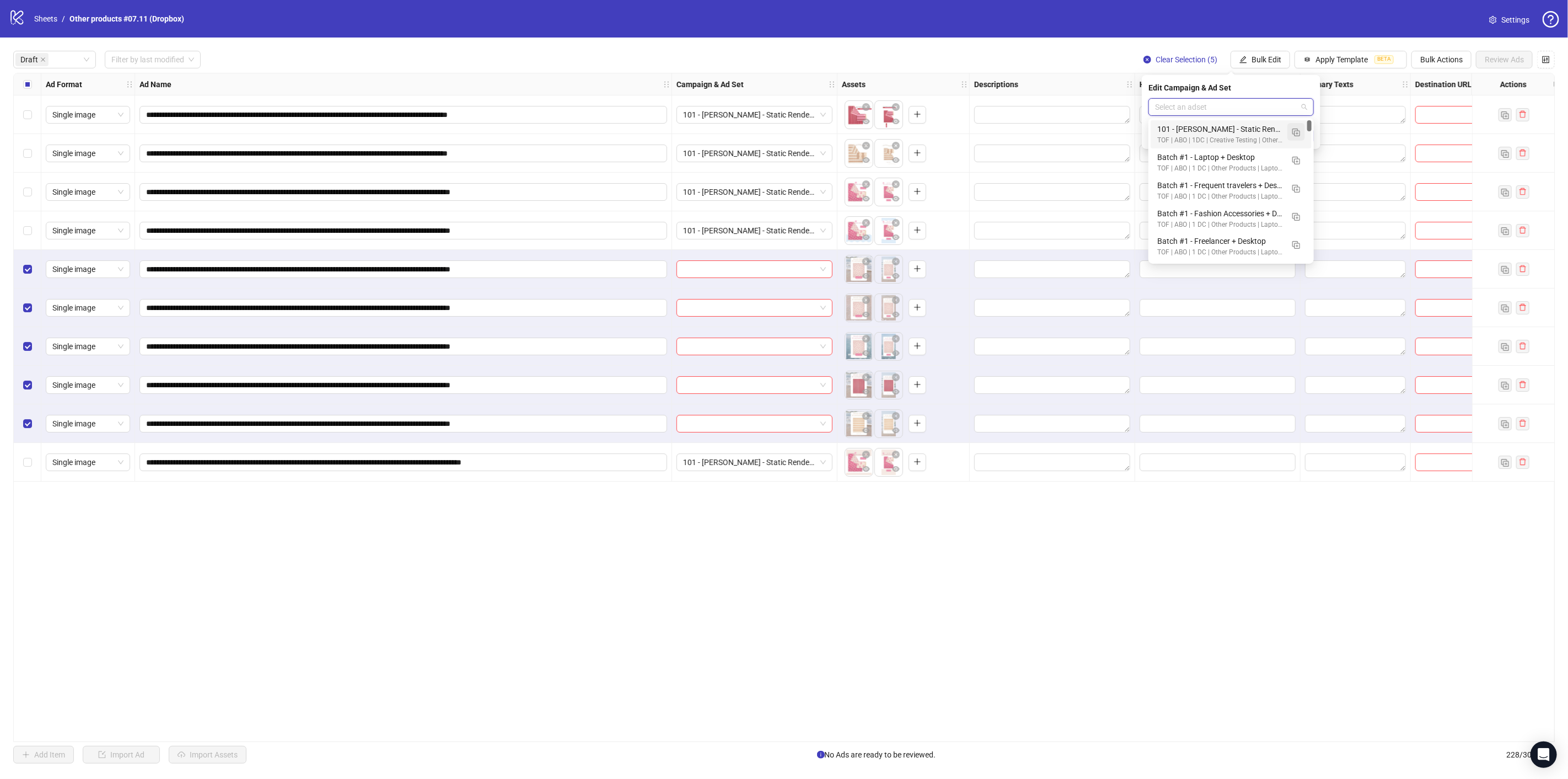
click at [1298, 132] on img "button" at bounding box center [1296, 132] width 8 height 8
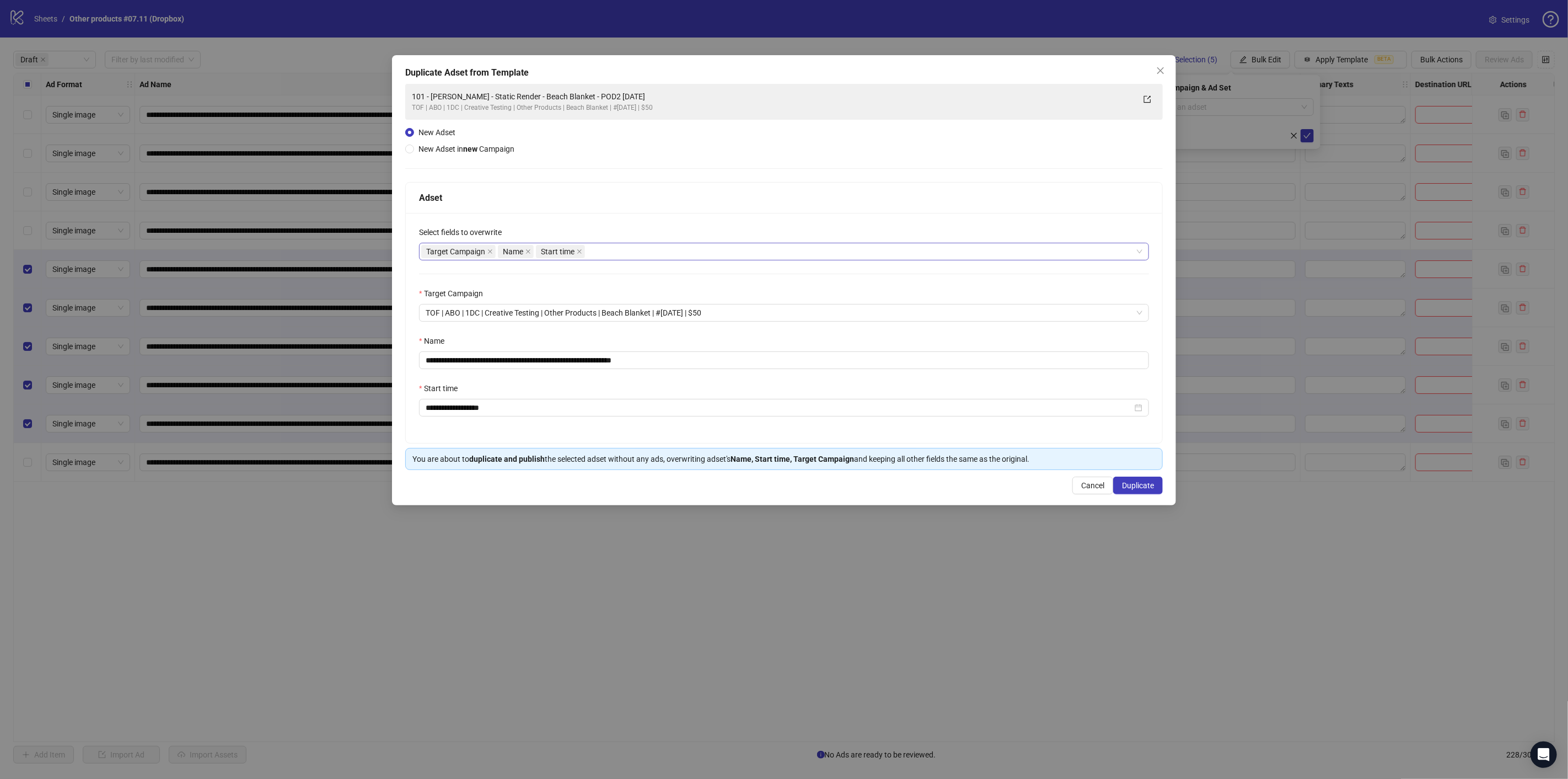
click at [606, 251] on div "Target Campaign Name Start time" at bounding box center [777, 252] width 714 height 16
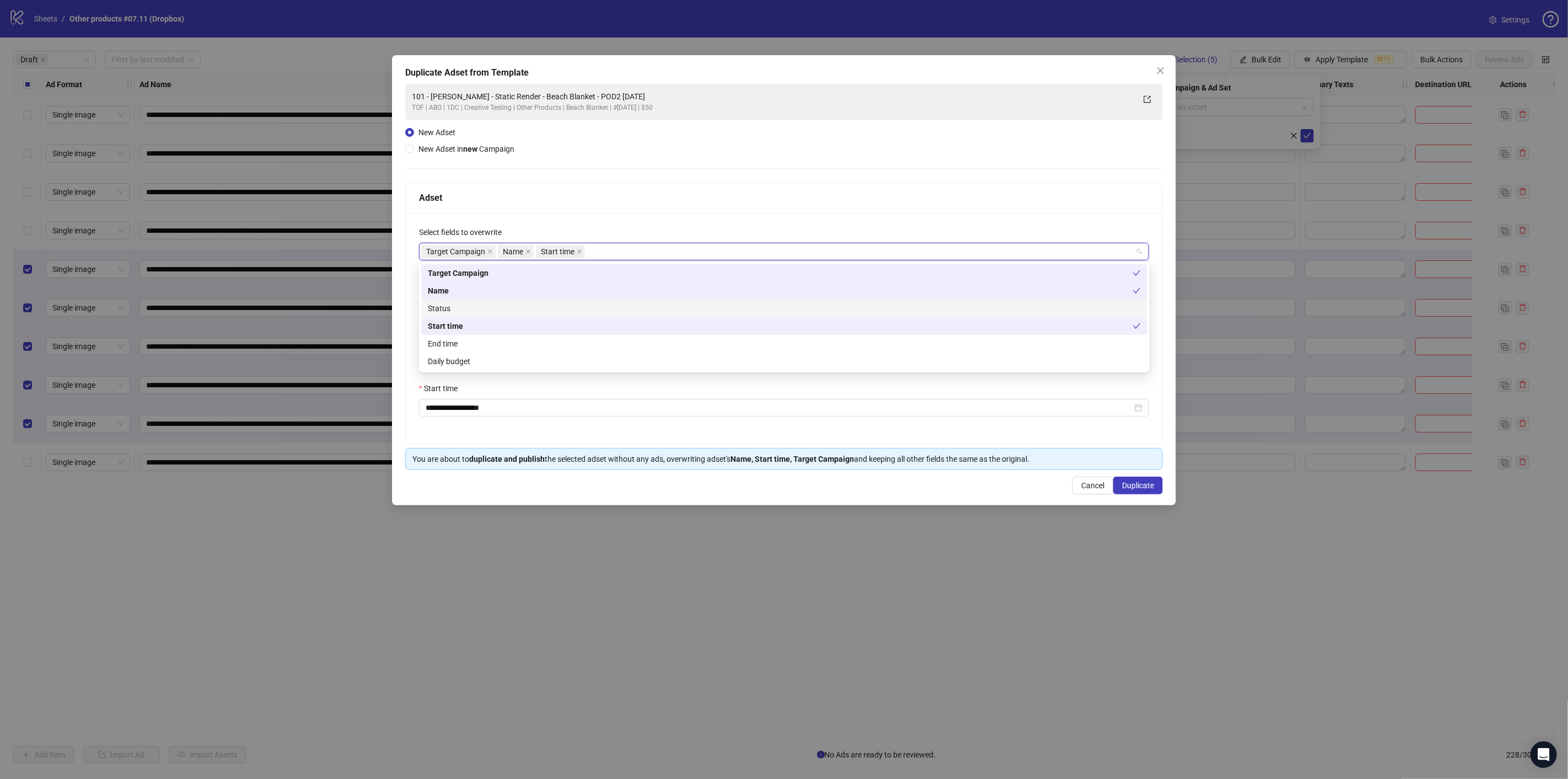
click at [461, 308] on div "Status" at bounding box center [784, 308] width 713 height 12
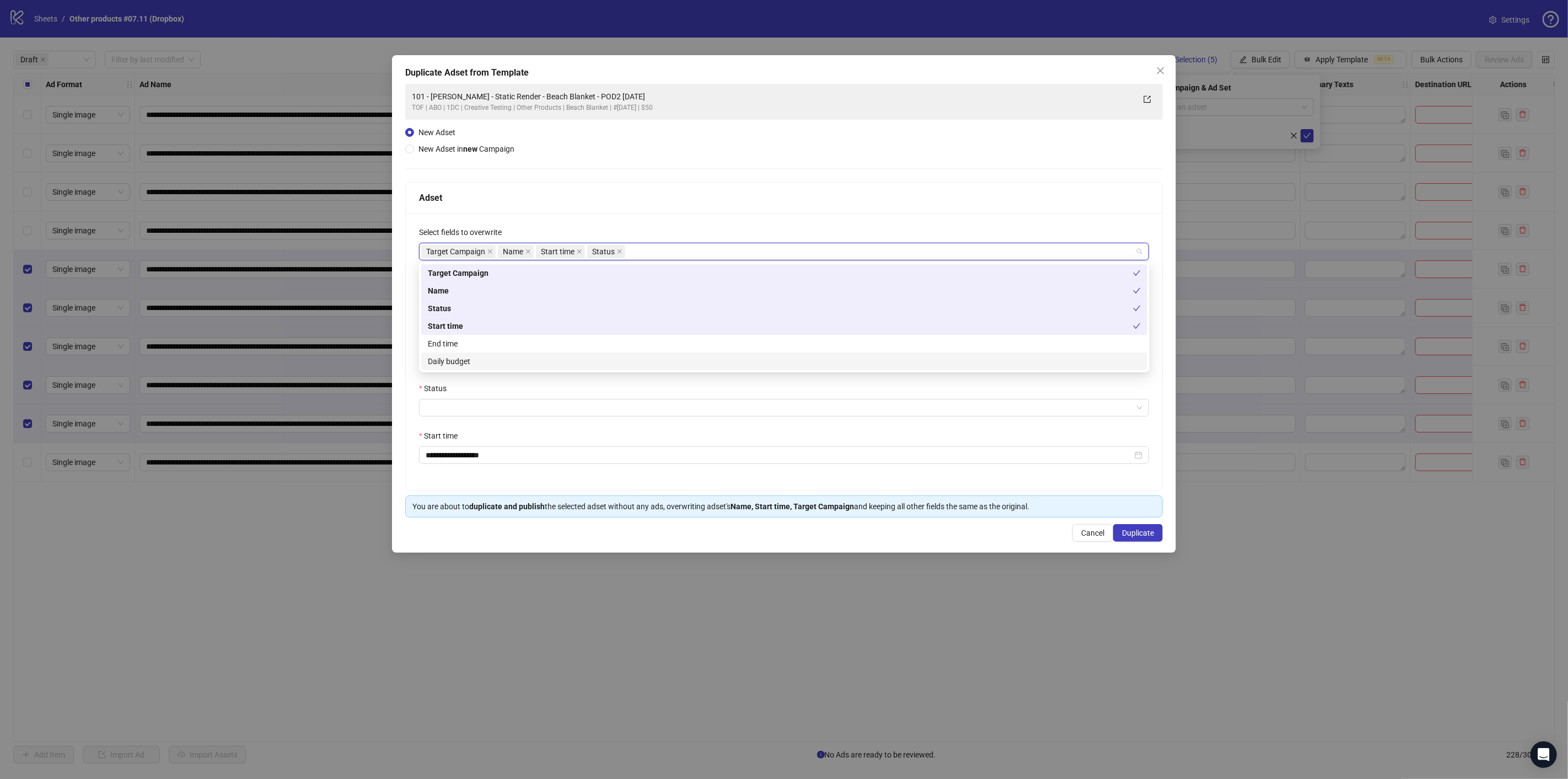
click at [460, 360] on div "Daily budget" at bounding box center [784, 361] width 713 height 12
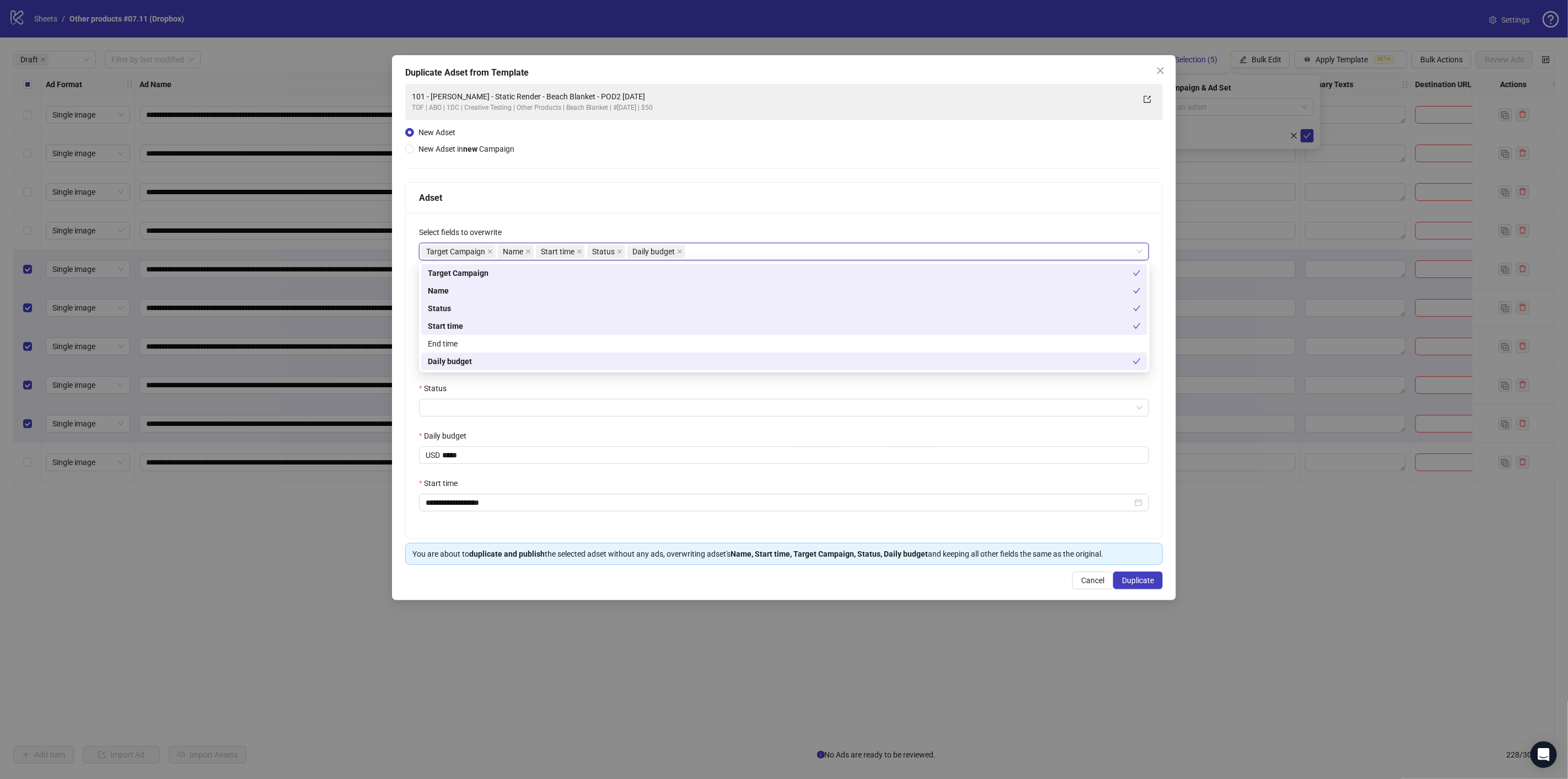
click at [408, 385] on div "**********" at bounding box center [784, 375] width 756 height 325
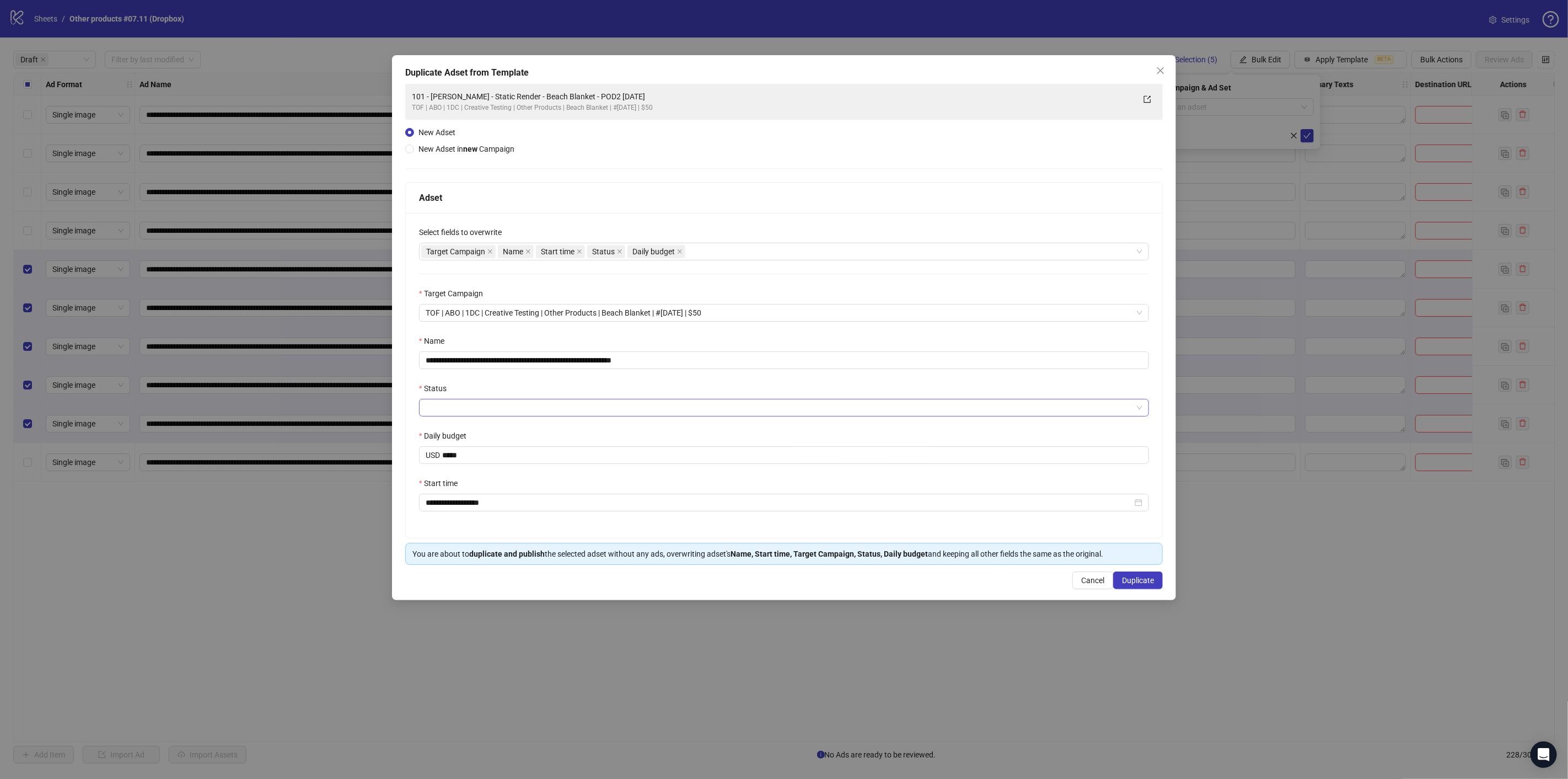
click at [446, 409] on input "Status" at bounding box center [779, 407] width 707 height 16
click at [479, 432] on div "ACTIVE" at bounding box center [784, 429] width 713 height 12
click at [413, 474] on div "**********" at bounding box center [784, 375] width 756 height 325
drag, startPoint x: 635, startPoint y: 359, endPoint x: 767, endPoint y: 350, distance: 132.3
click at [772, 350] on div "**********" at bounding box center [784, 352] width 730 height 34
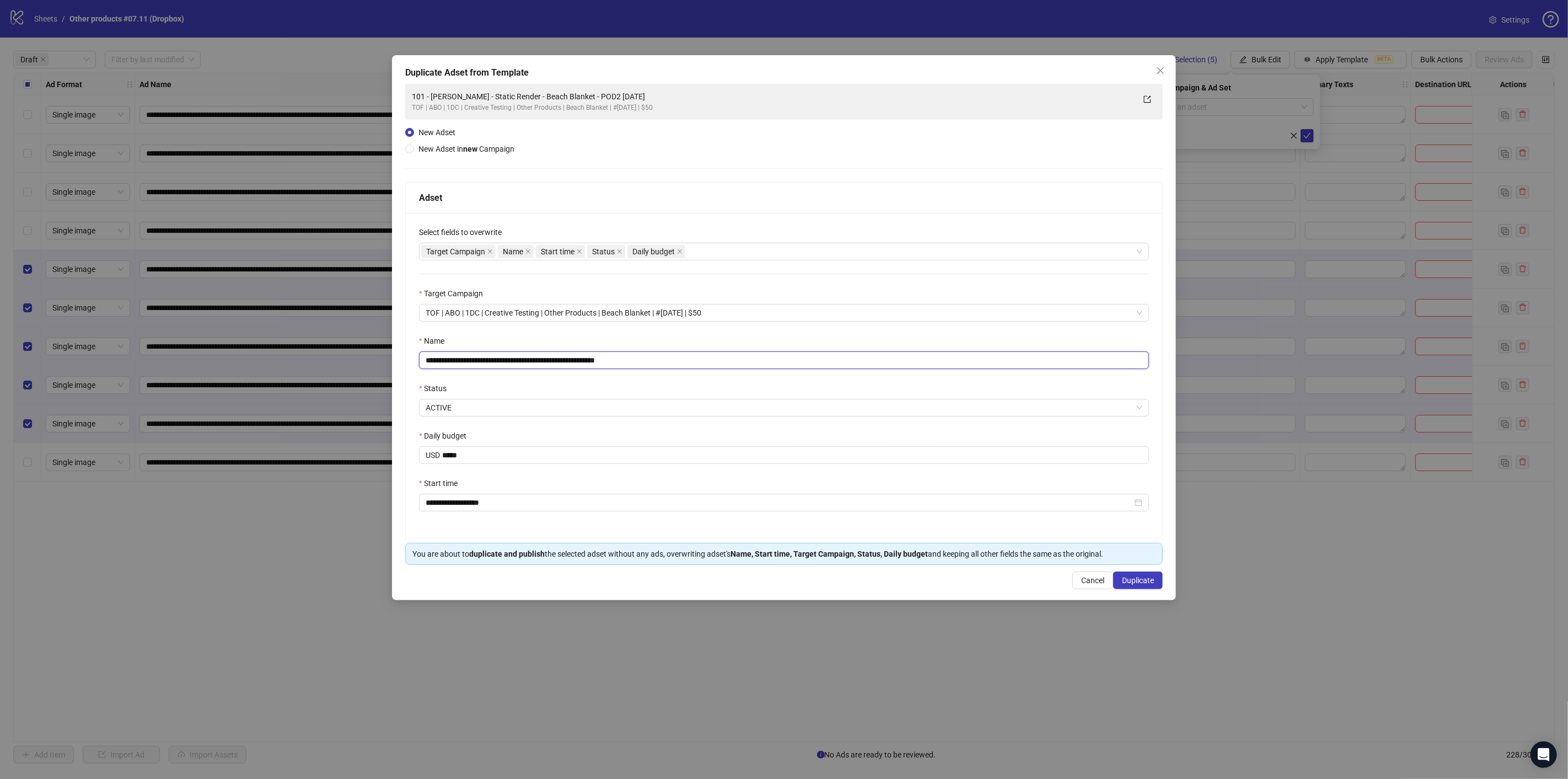
drag, startPoint x: 593, startPoint y: 360, endPoint x: 447, endPoint y: 369, distance: 146.3
click at [320, 372] on div "**********" at bounding box center [784, 389] width 1568 height 779
paste input "text"
type input "**********"
click at [1158, 582] on button "Duplicate" at bounding box center [1138, 579] width 50 height 18
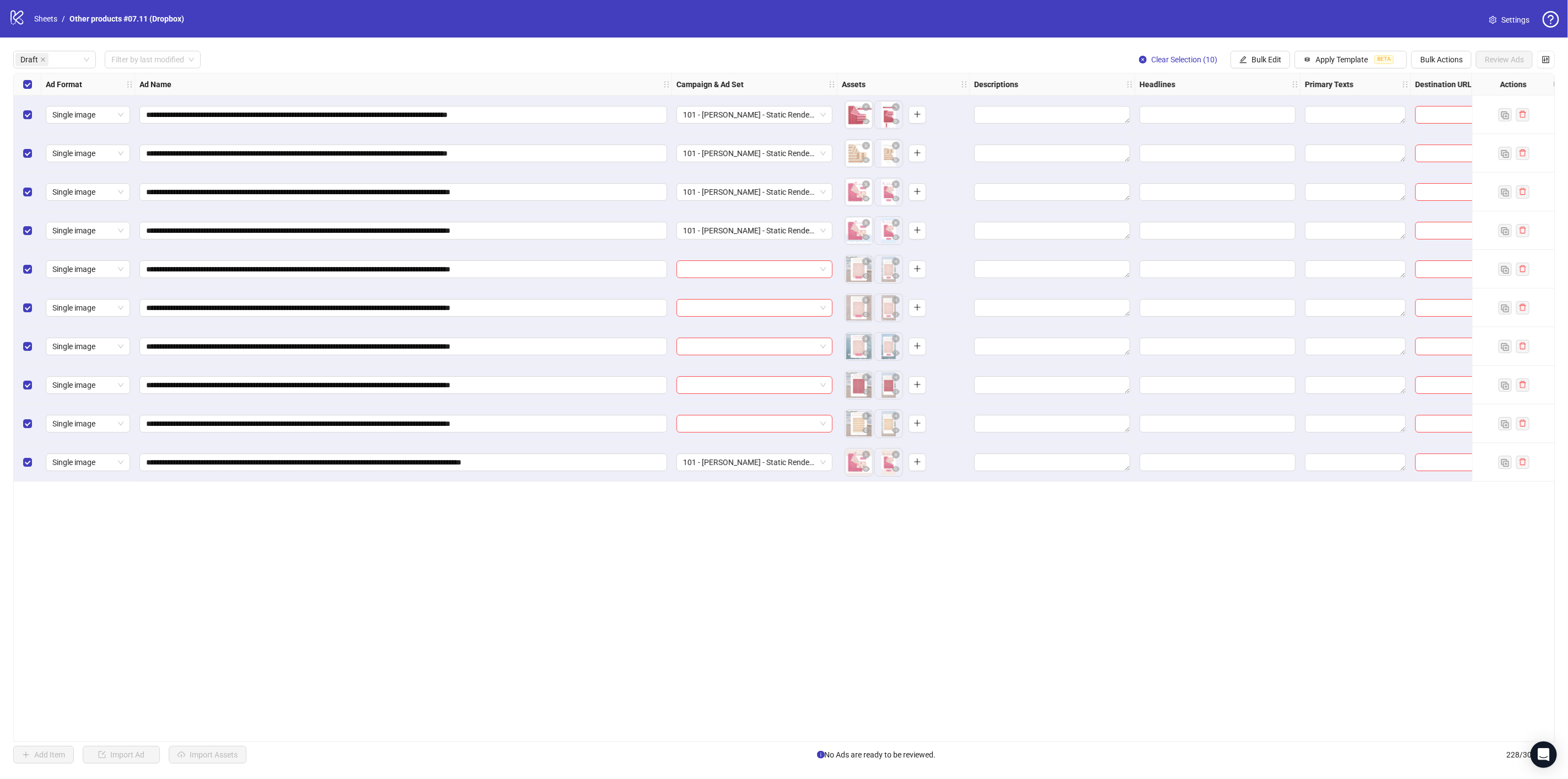
drag, startPoint x: 22, startPoint y: 78, endPoint x: 25, endPoint y: 96, distance: 18.2
click at [24, 79] on div "Select all rows" at bounding box center [27, 84] width 28 height 22
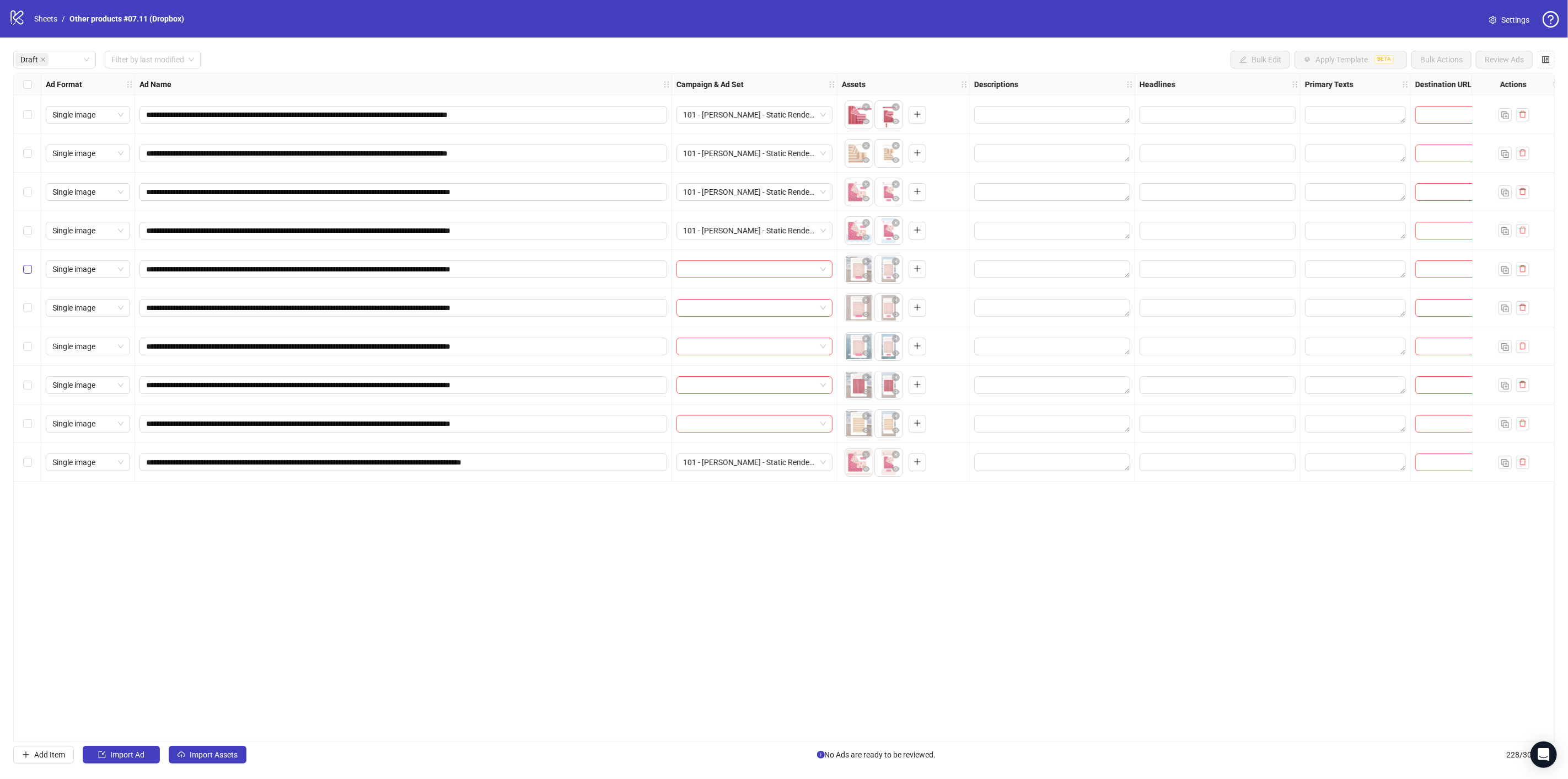
click at [26, 263] on label "Select row 5" at bounding box center [28, 269] width 8 height 12
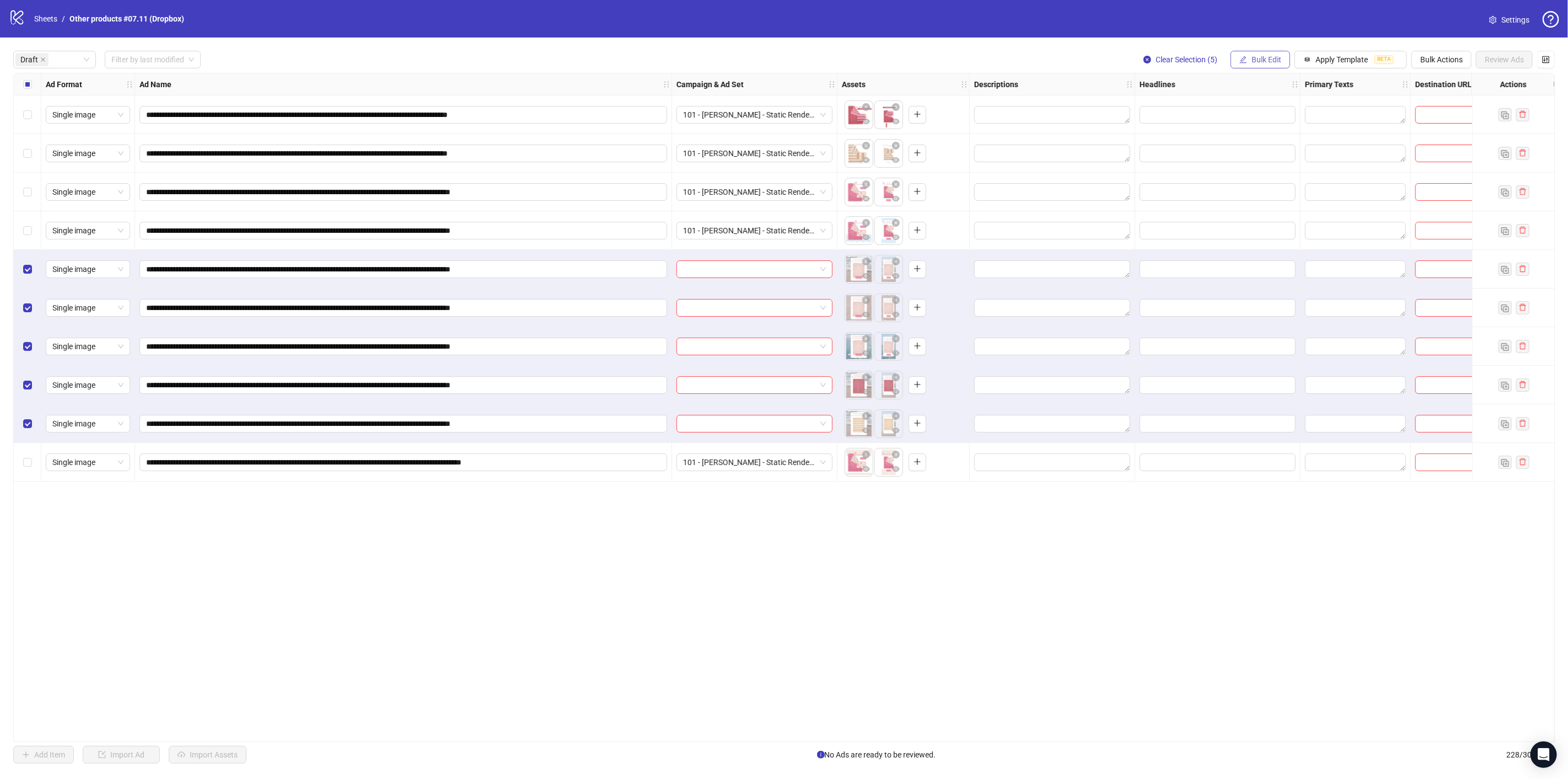
click at [1267, 59] on span "Bulk Edit" at bounding box center [1266, 59] width 30 height 8
click at [1265, 117] on span "Campaign & Ad Set" at bounding box center [1272, 117] width 66 height 12
click at [1303, 132] on icon "check" at bounding box center [1307, 135] width 8 height 8
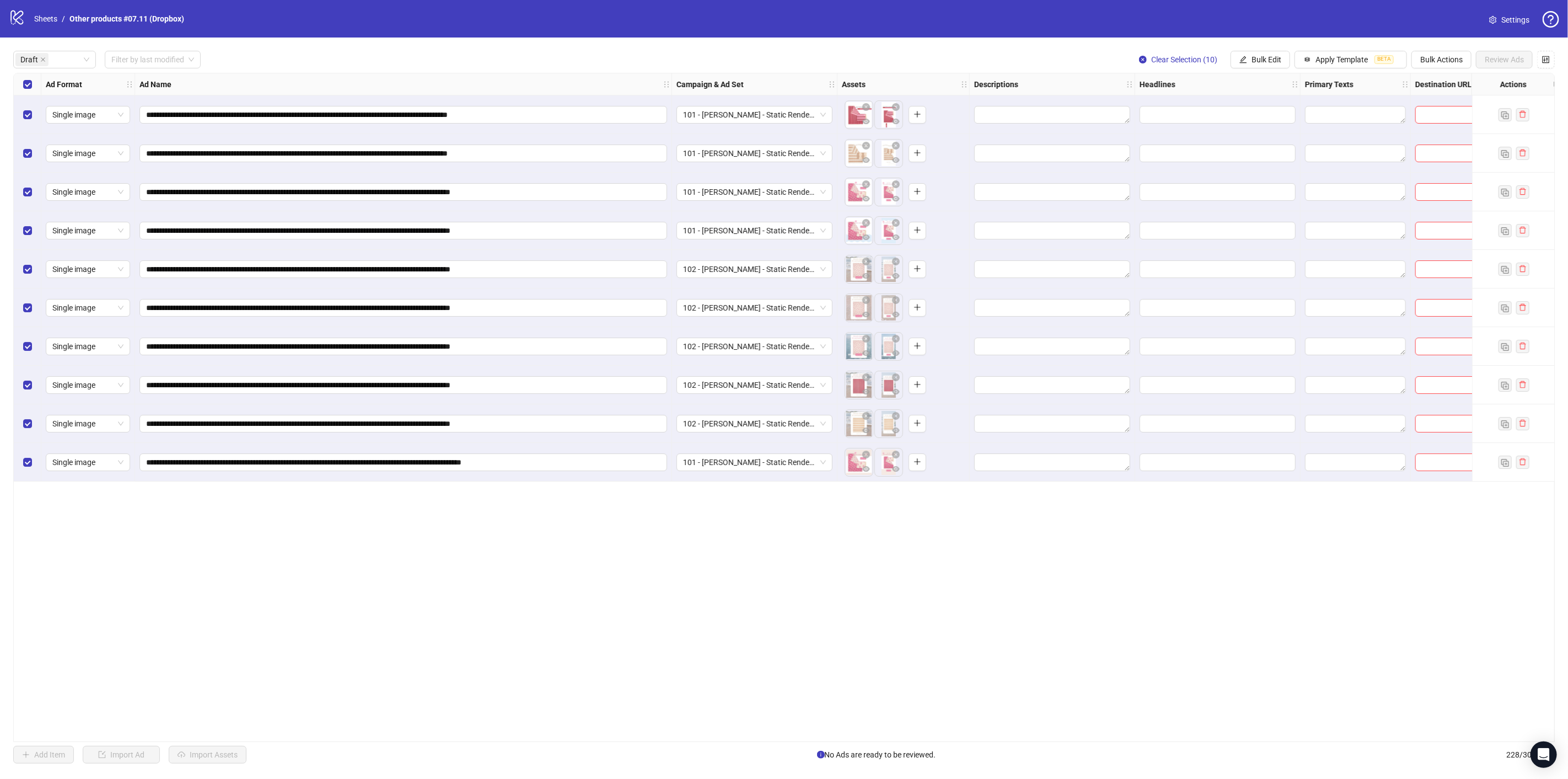
drag, startPoint x: 1260, startPoint y: 58, endPoint x: 1260, endPoint y: 76, distance: 18.0
click at [1261, 58] on span "Bulk Edit" at bounding box center [1266, 59] width 30 height 8
click at [1271, 188] on span "Destination URL" at bounding box center [1272, 187] width 66 height 12
click at [1225, 112] on input "text" at bounding box center [1226, 107] width 144 height 12
paste input "**********"
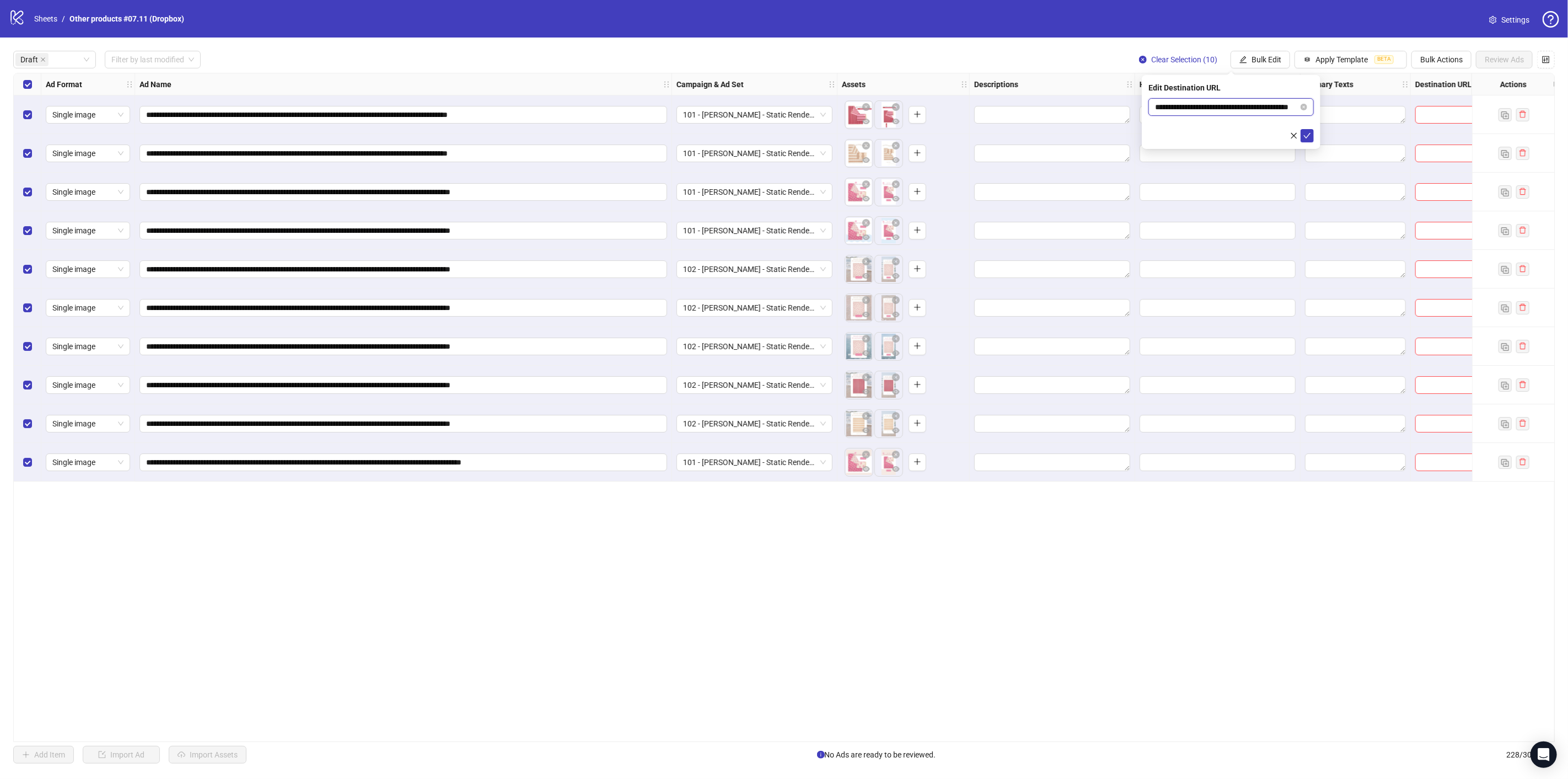
scroll to position [0, 25]
type input "**********"
click at [1303, 132] on icon "check" at bounding box center [1307, 135] width 8 height 8
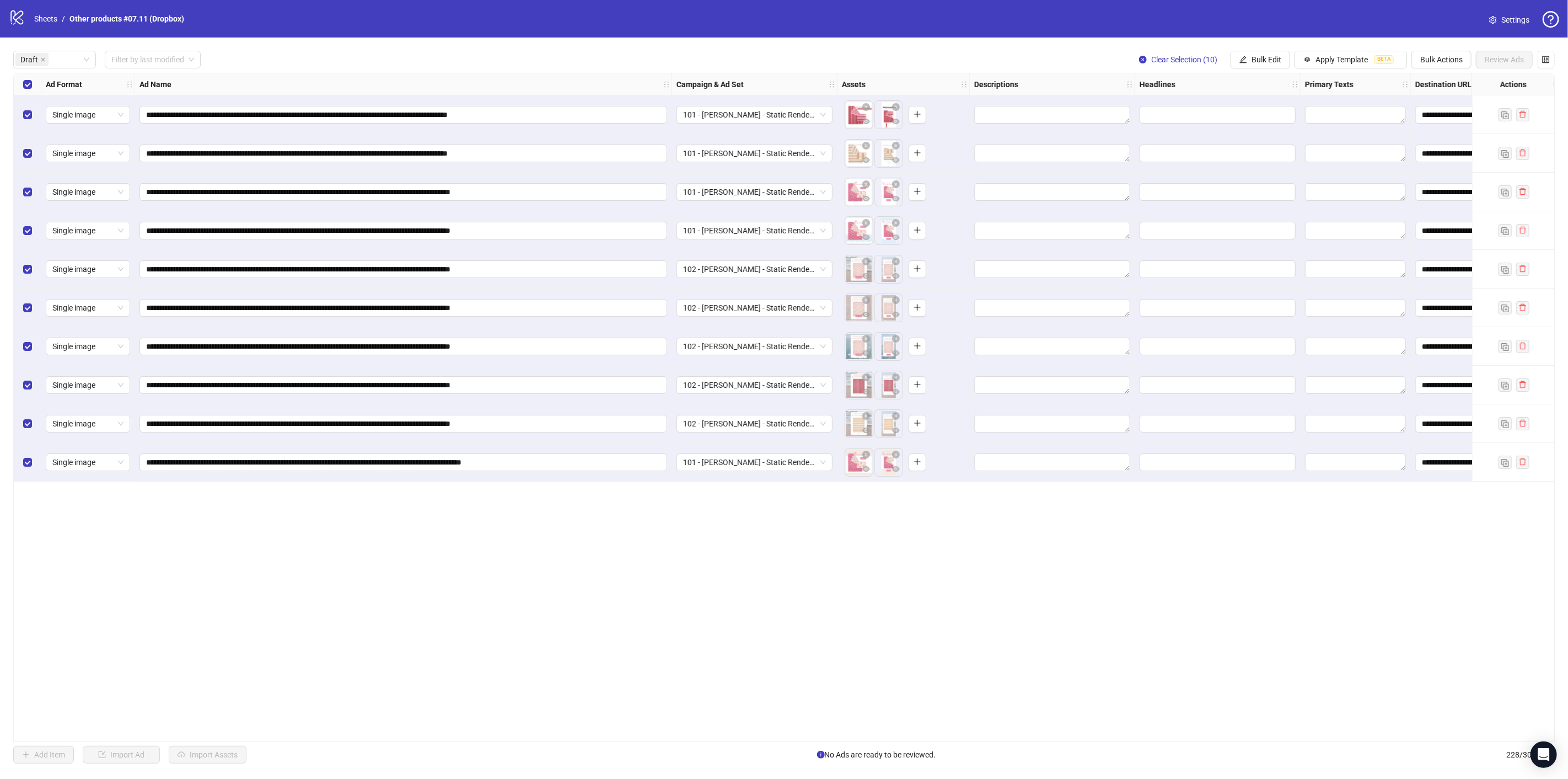
drag, startPoint x: 1253, startPoint y: 59, endPoint x: 1206, endPoint y: 128, distance: 83.5
click at [1253, 64] on button "Bulk Edit" at bounding box center [1260, 59] width 59 height 18
click at [1260, 166] on span "Primary Texts" at bounding box center [1272, 169] width 66 height 12
click at [1182, 113] on textarea at bounding box center [1231, 113] width 165 height 30
paste textarea "**********"
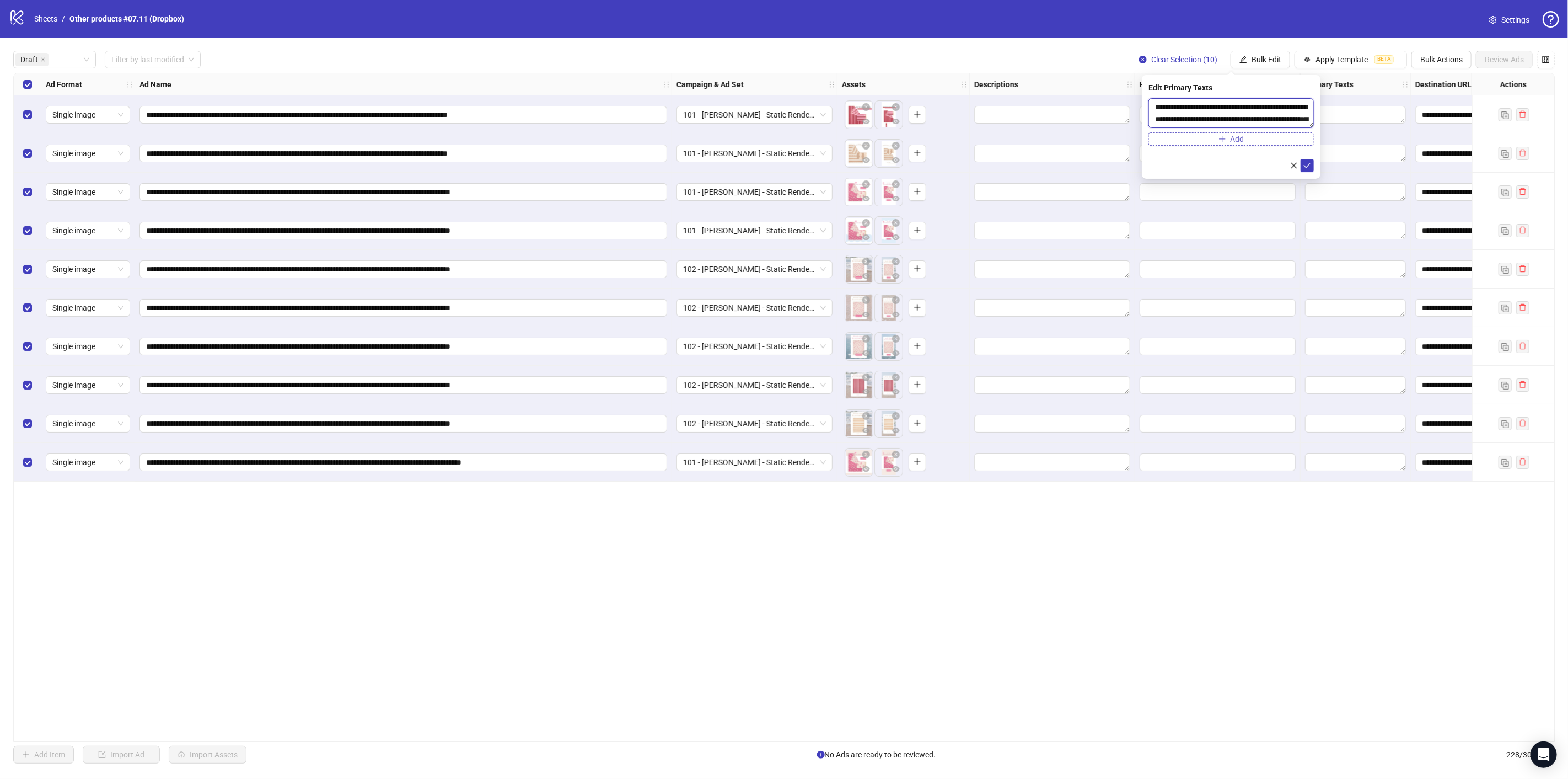
scroll to position [45, 0]
type textarea "**********"
drag, startPoint x: 1306, startPoint y: 161, endPoint x: 1283, endPoint y: 158, distance: 23.2
click at [1306, 161] on icon "check" at bounding box center [1307, 165] width 8 height 8
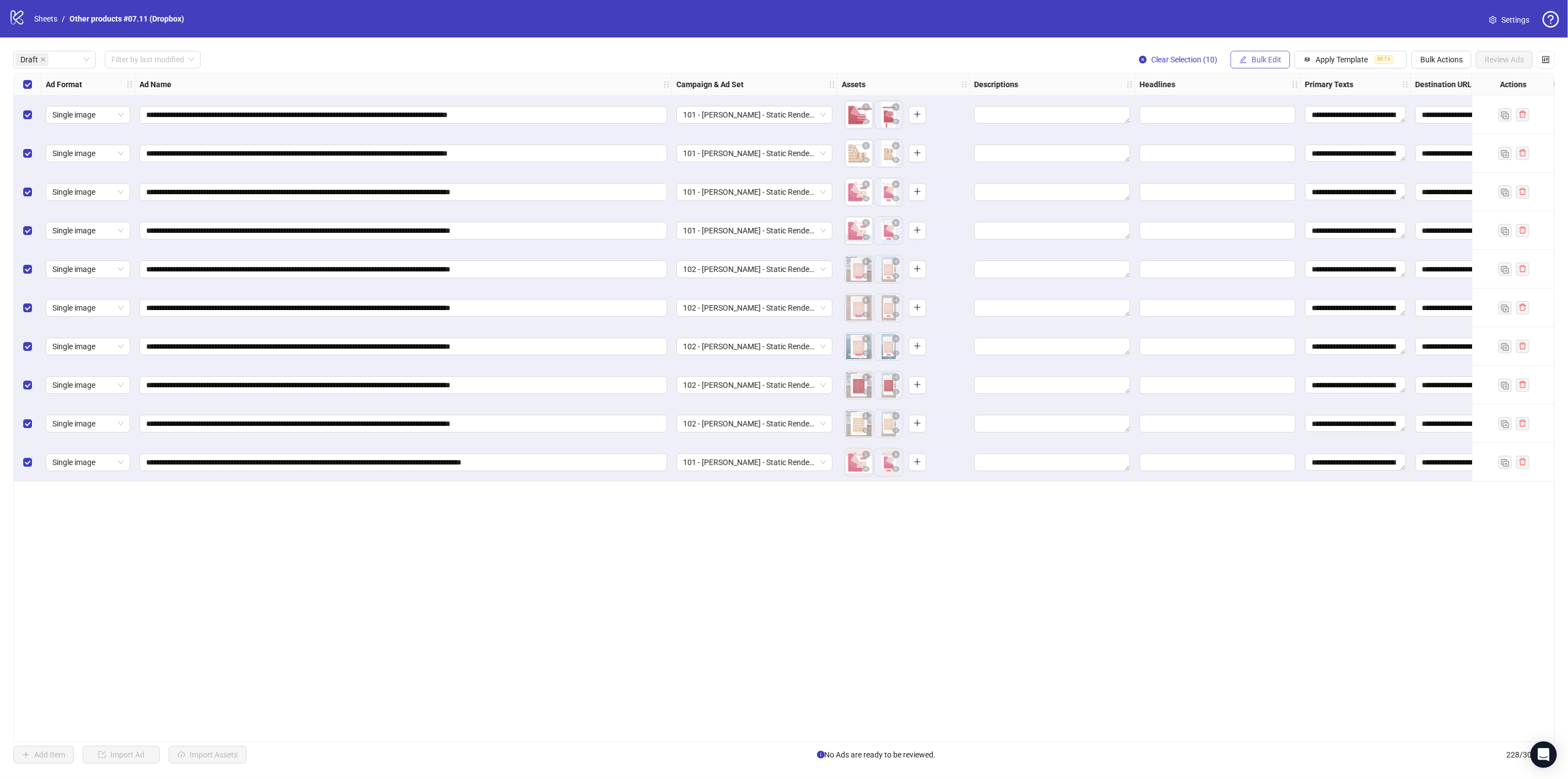
click at [1265, 57] on span "Bulk Edit" at bounding box center [1266, 59] width 30 height 8
click at [1263, 153] on span "Headlines" at bounding box center [1272, 152] width 66 height 12
click at [1204, 105] on div "Press Shift+Enter to add new input" at bounding box center [1231, 103] width 127 height 19
click at [1162, 105] on input "text" at bounding box center [1231, 107] width 165 height 18
paste input "**********"
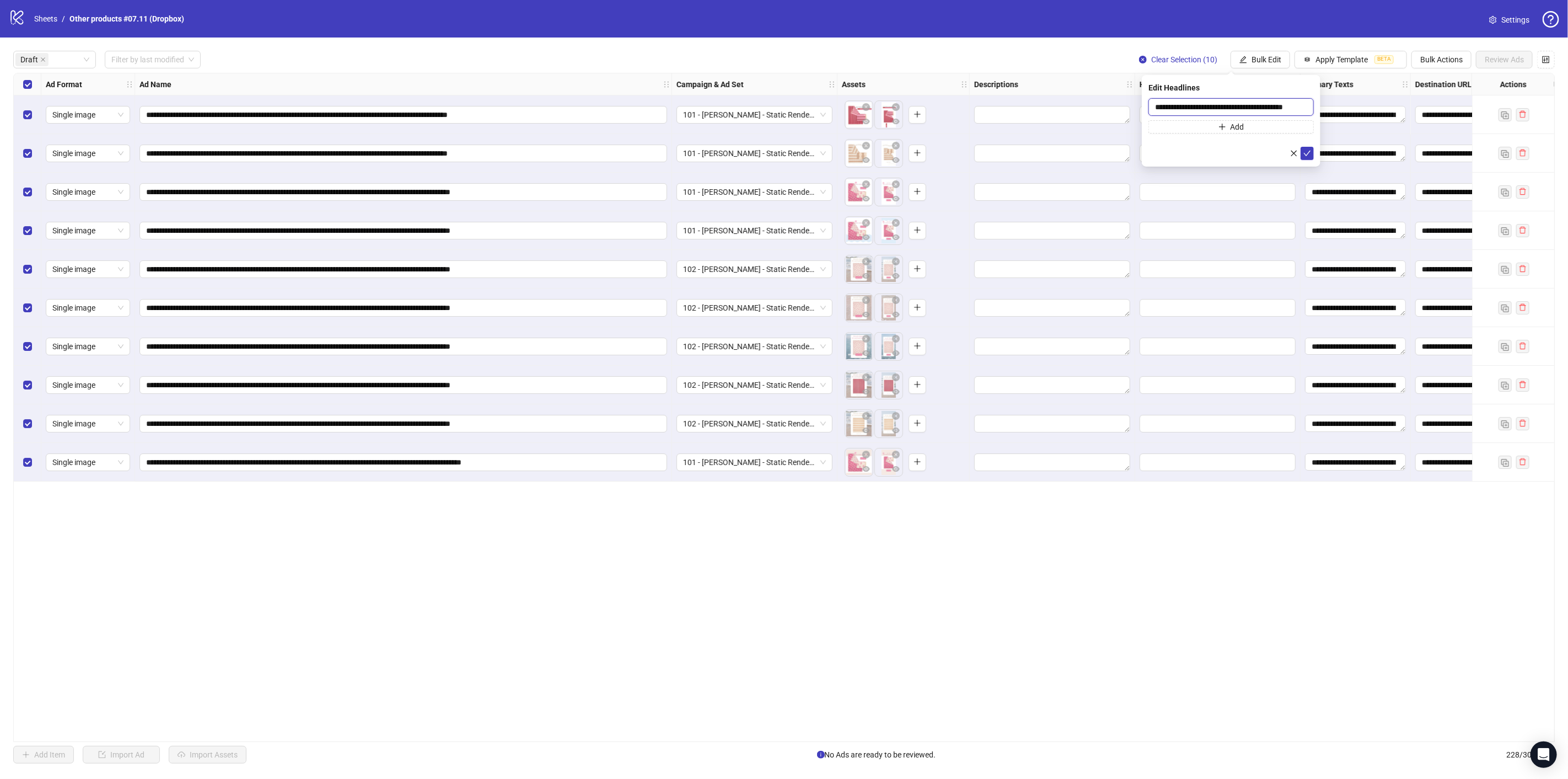
scroll to position [0, 22]
type input "**********"
click at [1311, 151] on icon "check" at bounding box center [1307, 152] width 8 height 8
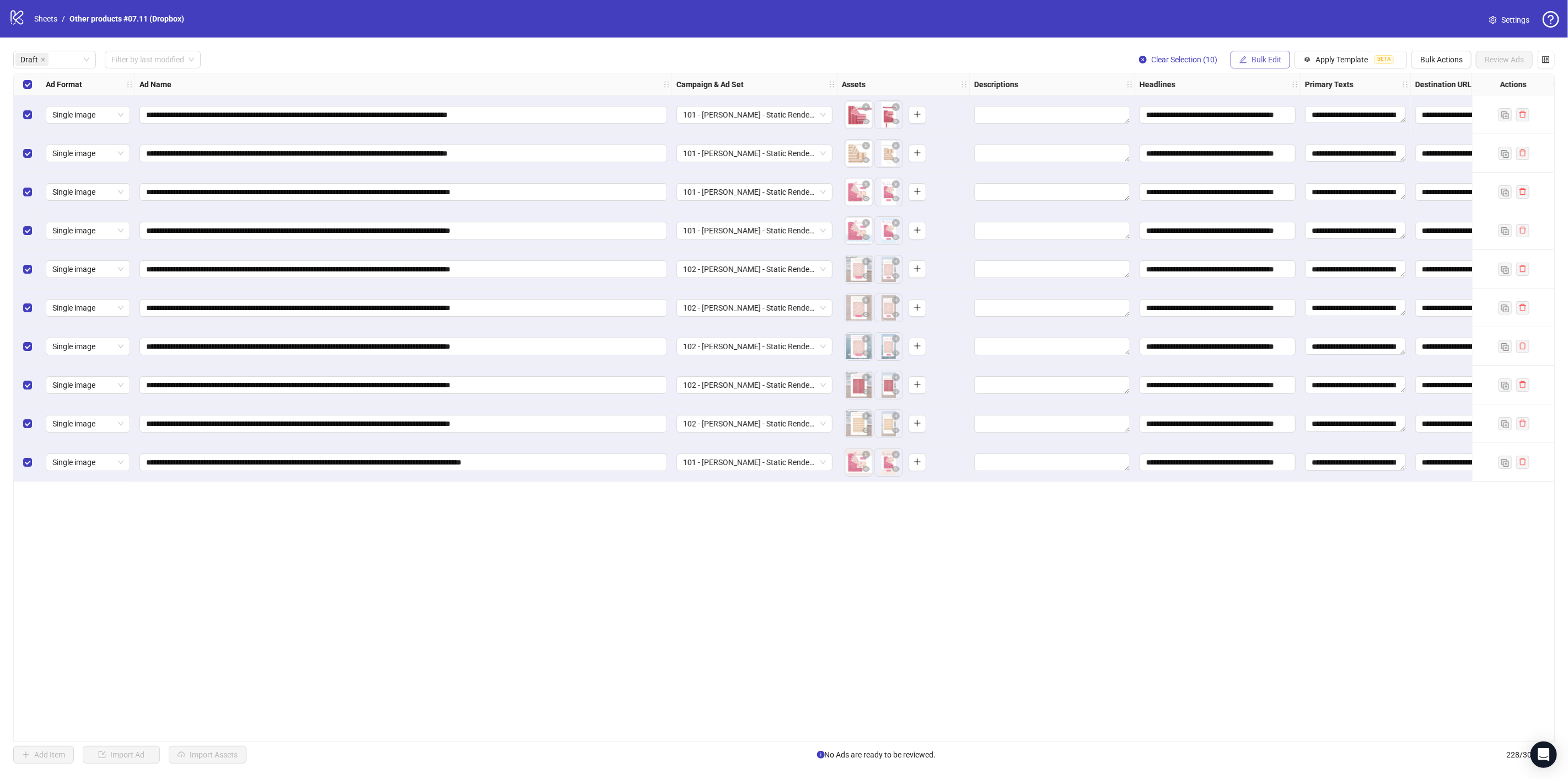
click at [1268, 63] on span "Bulk Edit" at bounding box center [1266, 59] width 30 height 8
click at [1262, 134] on span "Descriptions" at bounding box center [1272, 134] width 66 height 12
click at [1211, 111] on textarea at bounding box center [1231, 113] width 165 height 30
paste textarea "**********"
type textarea "**********"
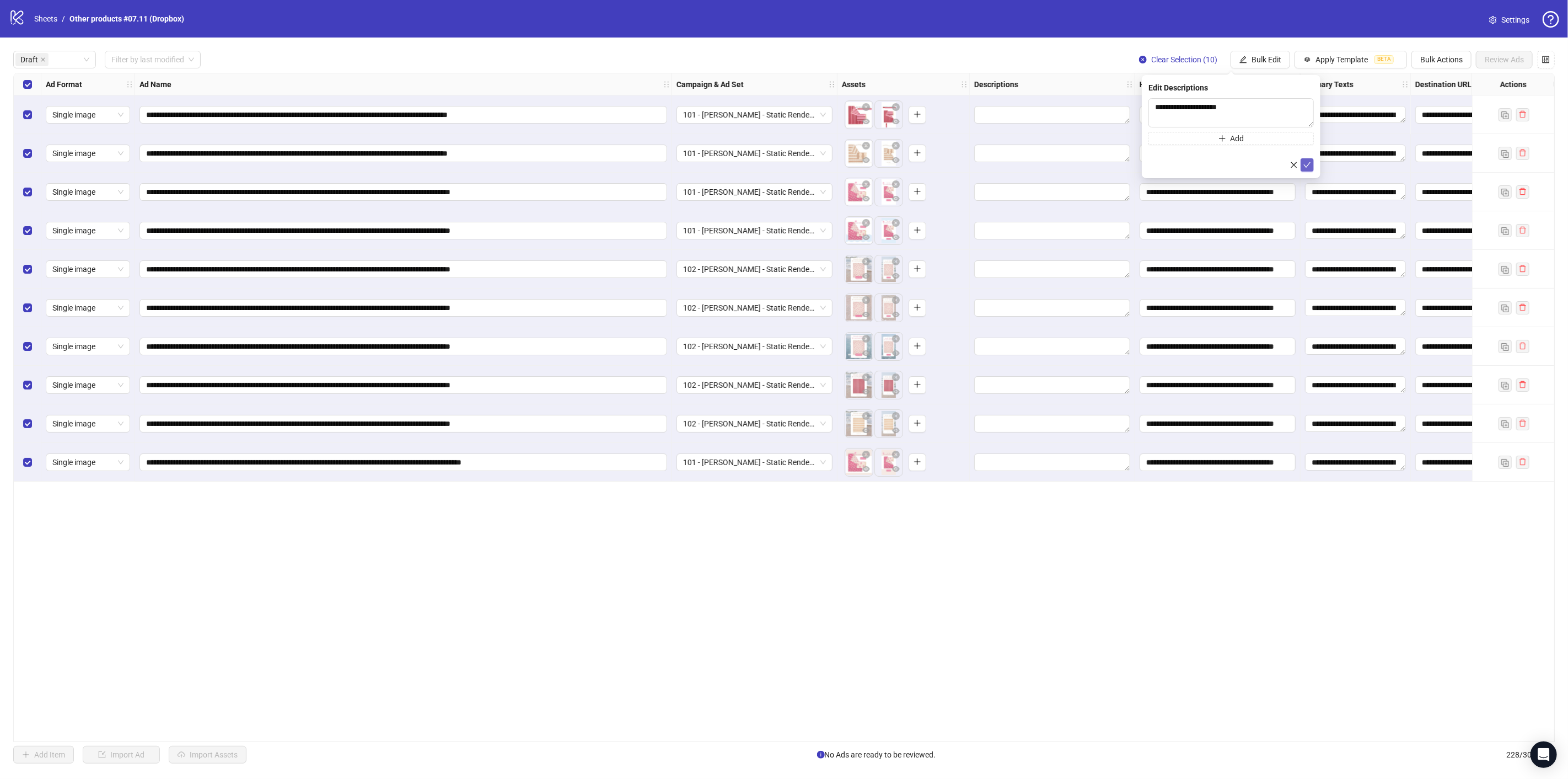
click at [1306, 163] on icon "check" at bounding box center [1307, 165] width 8 height 8
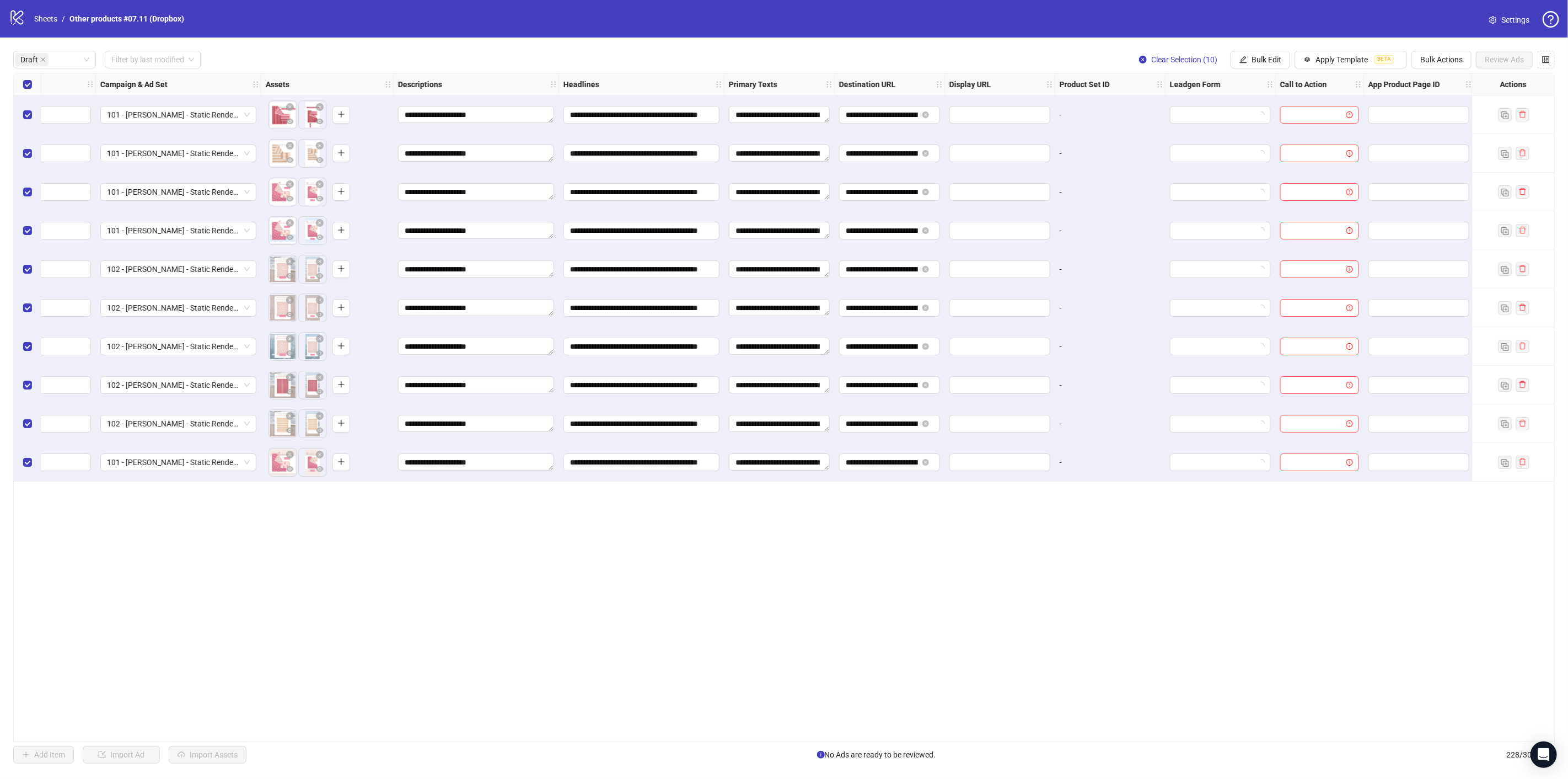
scroll to position [0, 578]
click at [1243, 58] on icon "edit" at bounding box center [1243, 59] width 7 height 7
click at [1260, 238] on span "Call to Action" at bounding box center [1272, 240] width 66 height 12
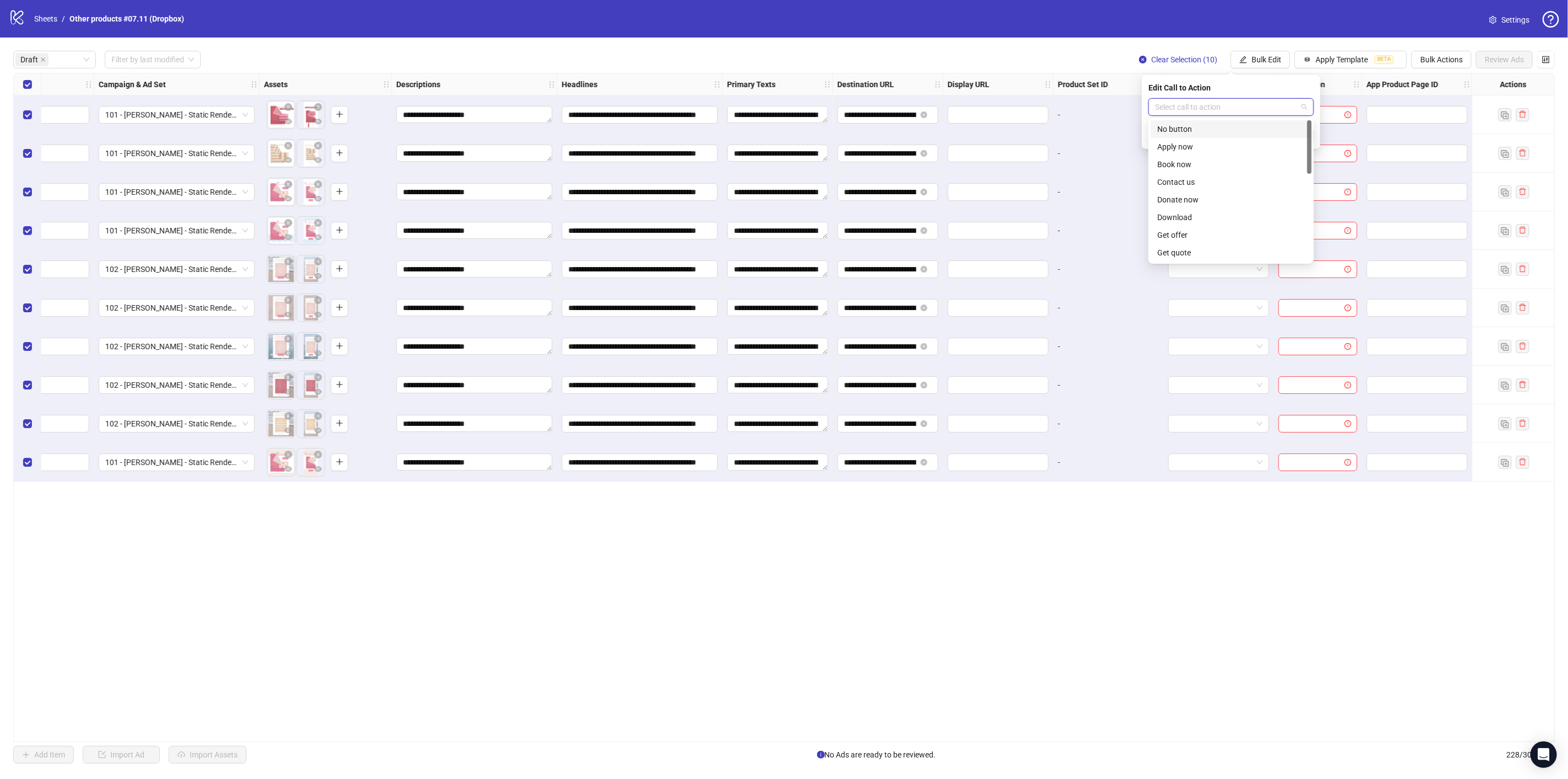
click at [1222, 108] on input "search" at bounding box center [1226, 107] width 142 height 16
click at [1175, 159] on div "Shop now" at bounding box center [1231, 164] width 148 height 12
click at [1309, 134] on icon "check" at bounding box center [1307, 135] width 8 height 8
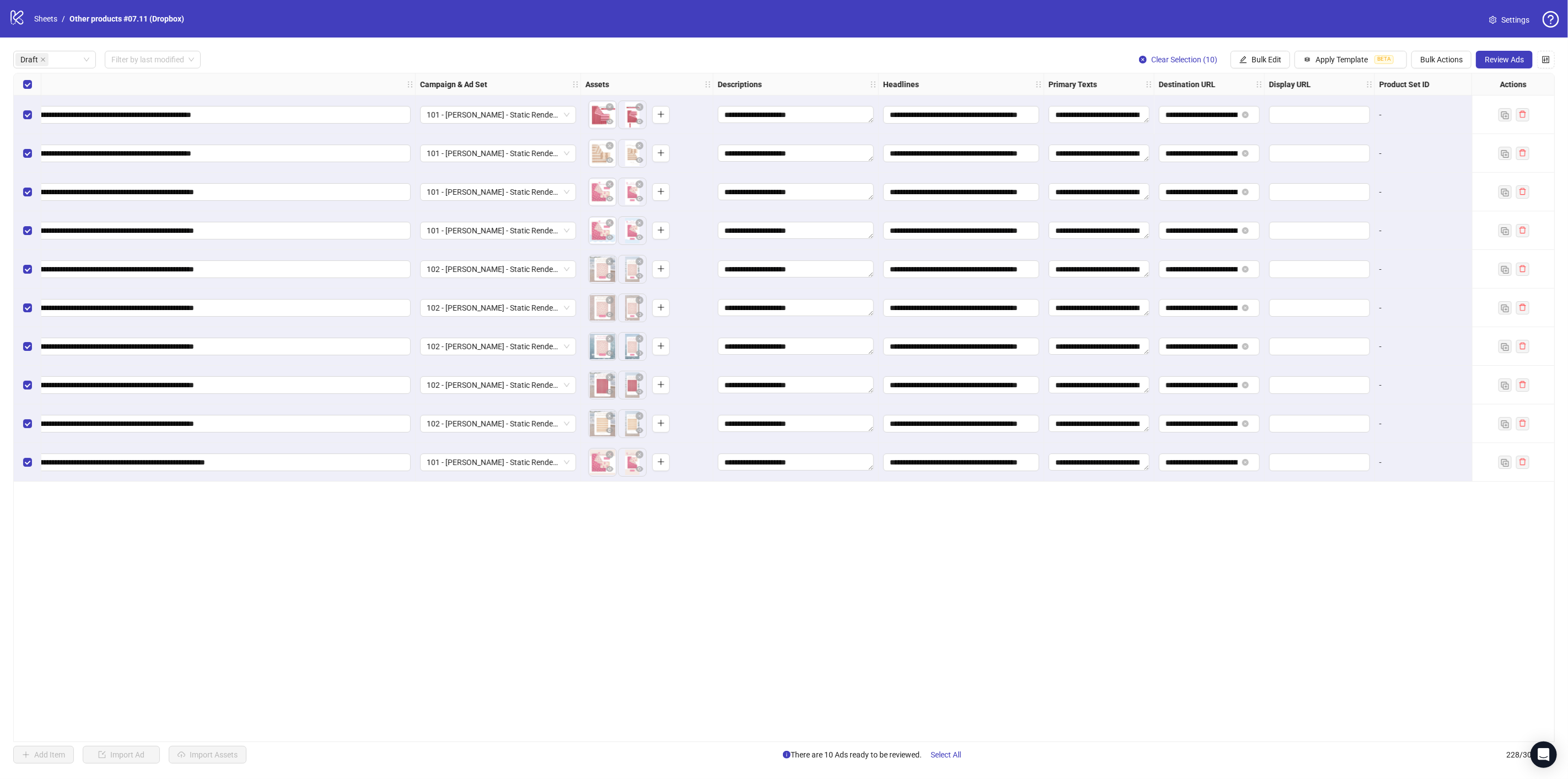
scroll to position [0, 0]
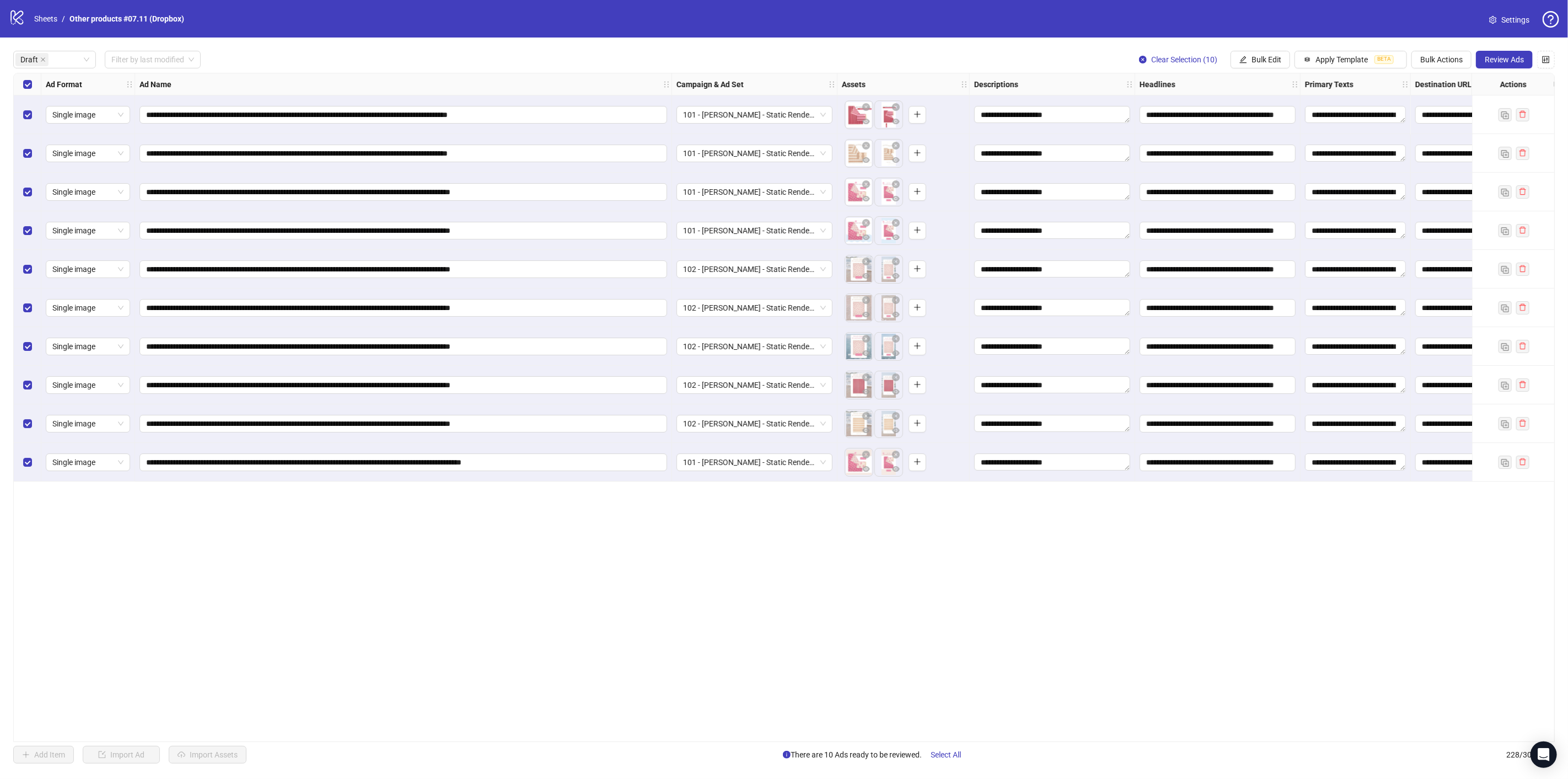
click at [1081, 502] on div "**********" at bounding box center [784, 407] width 1541 height 669
click at [1501, 57] on span "Review Ads" at bounding box center [1504, 59] width 39 height 8
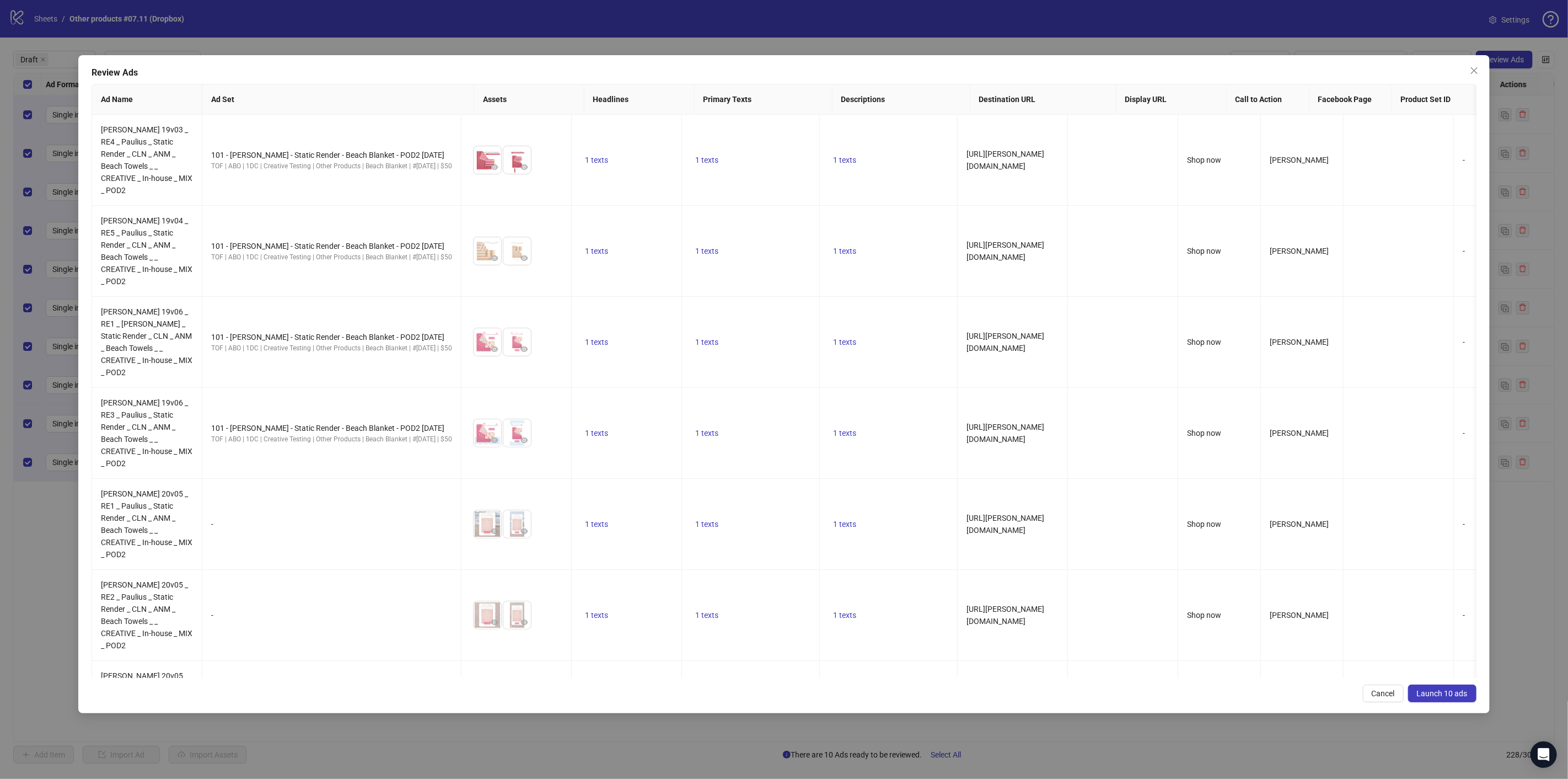
click at [1427, 692] on span "Launch 10 ads" at bounding box center [1442, 693] width 51 height 8
